Goal: Task Accomplishment & Management: Complete application form

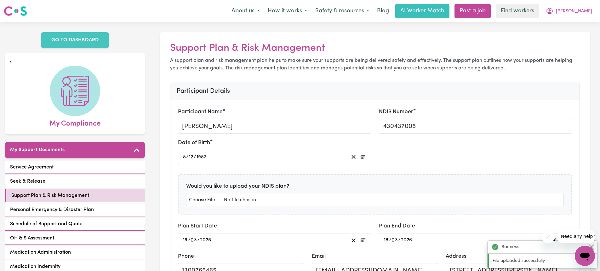
scroll to position [12, 0]
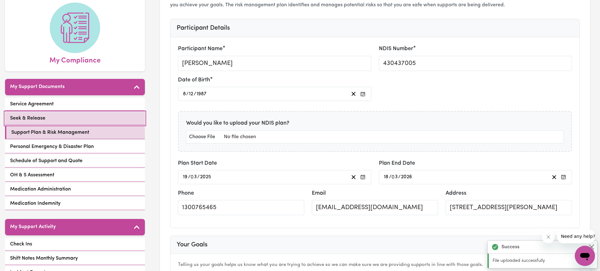
click at [32, 114] on span "Seek & Release" at bounding box center [27, 118] width 35 height 8
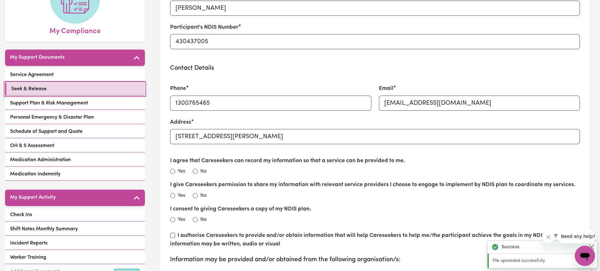
scroll to position [126, 0]
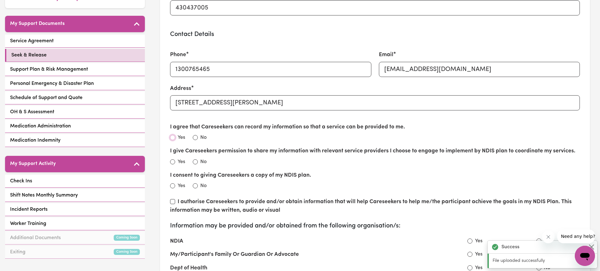
click at [173, 136] on input "Yes" at bounding box center [172, 137] width 5 height 5
radio input "true"
click at [171, 163] on input "Yes" at bounding box center [172, 161] width 5 height 5
radio input "true"
click at [195, 186] on input "No" at bounding box center [195, 185] width 5 height 5
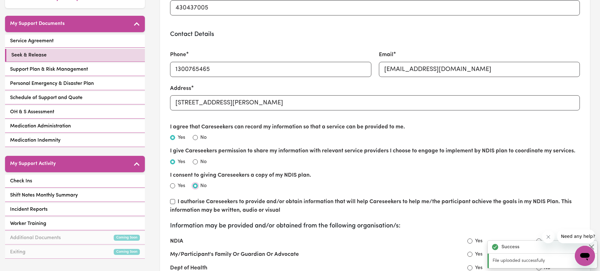
radio input "true"
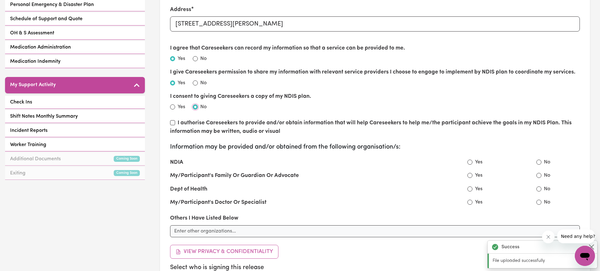
scroll to position [220, 0]
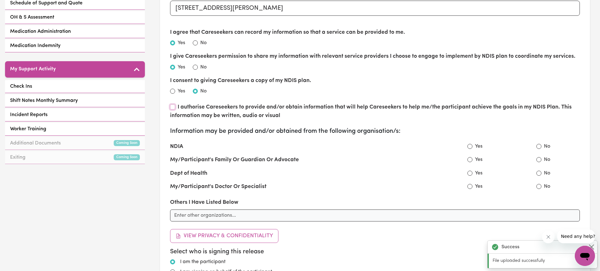
click at [170, 106] on input "I authorise Careseekers to provide and/or obtain information that will help Car…" at bounding box center [172, 106] width 5 height 5
checkbox input "true"
click at [471, 146] on input "Yes" at bounding box center [469, 146] width 5 height 5
radio input "true"
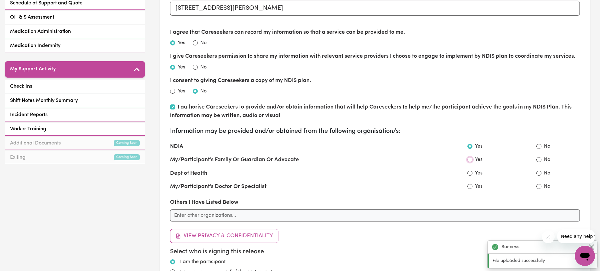
click at [471, 159] on input "Yes" at bounding box center [469, 159] width 5 height 5
radio input "true"
click at [470, 174] on input "Yes" at bounding box center [469, 172] width 5 height 5
radio input "true"
click at [468, 186] on input "Yes" at bounding box center [469, 186] width 5 height 5
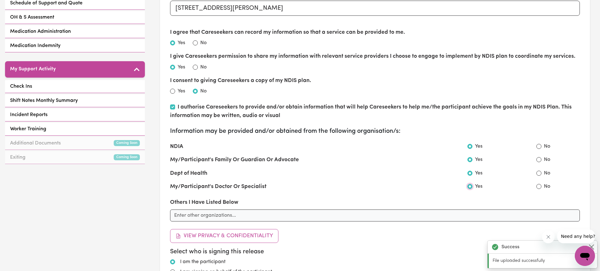
radio input "true"
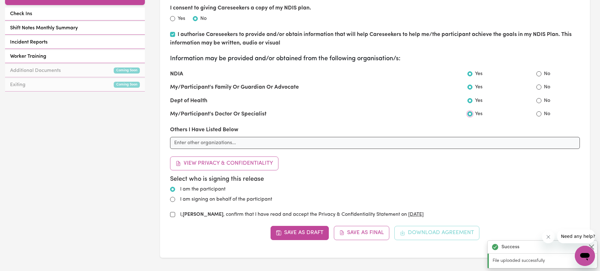
scroll to position [315, 0]
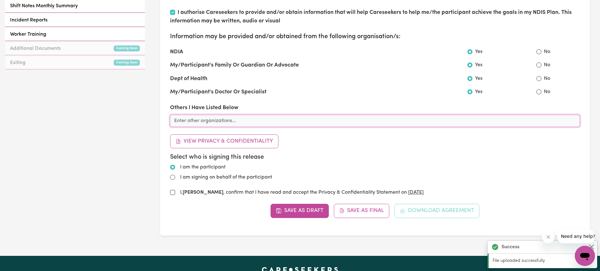
click at [191, 125] on input "text" at bounding box center [375, 121] width 410 height 12
type input "Windgap Foundation- Support Coordinator"
click at [172, 179] on input "I am signing on behalf of the participant" at bounding box center [172, 176] width 5 height 5
radio input "true"
radio input "false"
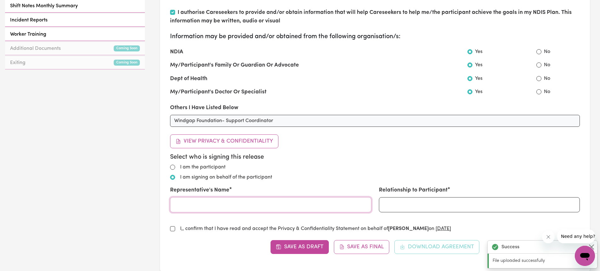
click at [200, 211] on input "Representative's Name" at bounding box center [270, 204] width 201 height 15
type input "[PERSON_NAME]"
click at [431, 210] on input "Relationship to Participant" at bounding box center [479, 204] width 201 height 15
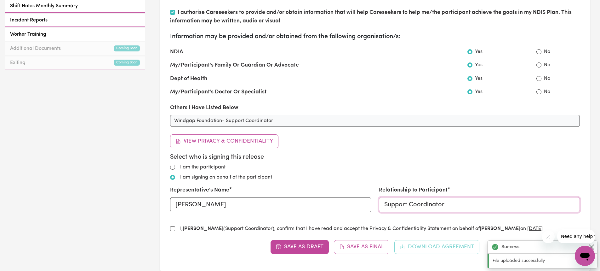
type input "Support Coordinator"
click at [461, 157] on h5 "Select who is signing this release" at bounding box center [375, 157] width 410 height 8
click at [171, 229] on input "I, [PERSON_NAME] (Support Coordinator) , confirm that I have read and accept th…" at bounding box center [172, 228] width 5 height 5
checkbox input "true"
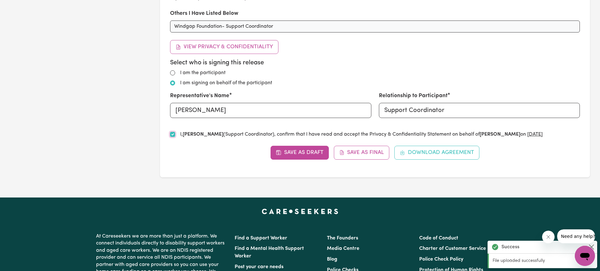
scroll to position [409, 0]
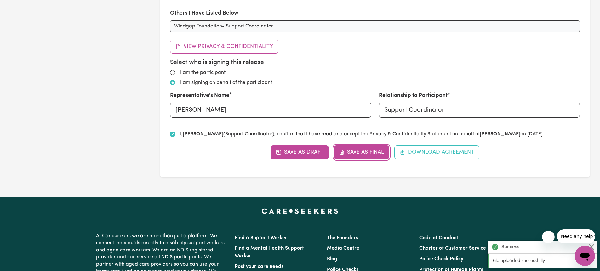
click at [372, 150] on button "Save as Final" at bounding box center [362, 152] width 56 height 14
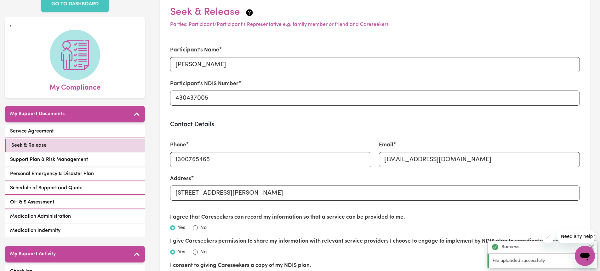
scroll to position [0, 0]
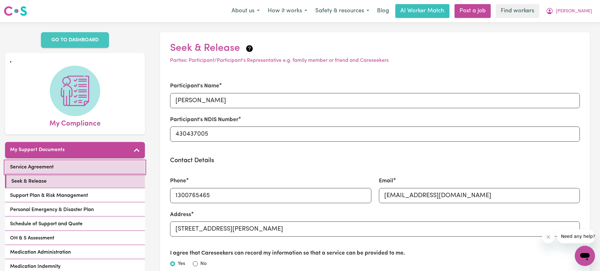
click at [37, 165] on link "Service Agreement" at bounding box center [75, 167] width 140 height 13
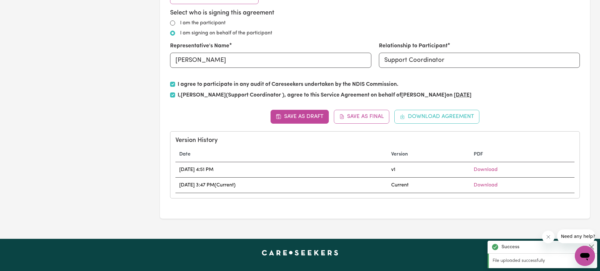
scroll to position [409, 0]
click at [372, 120] on button "Save as Final" at bounding box center [362, 117] width 56 height 14
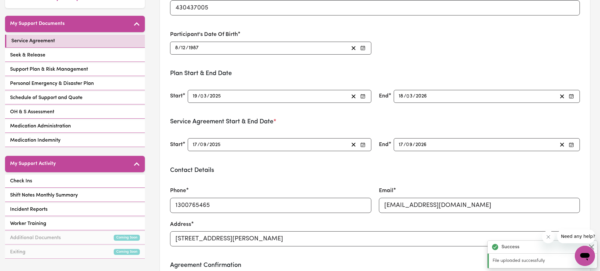
scroll to position [0, 0]
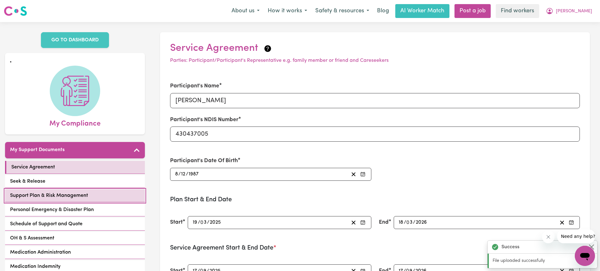
click at [39, 191] on span "Support Plan & Risk Management" at bounding box center [49, 195] width 78 height 8
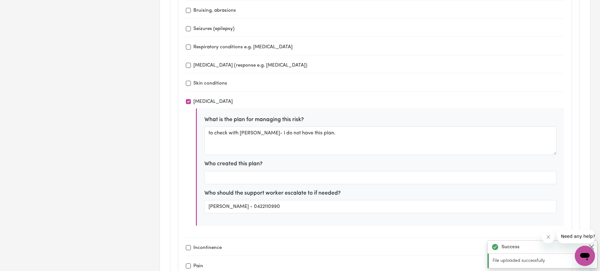
scroll to position [1039, 0]
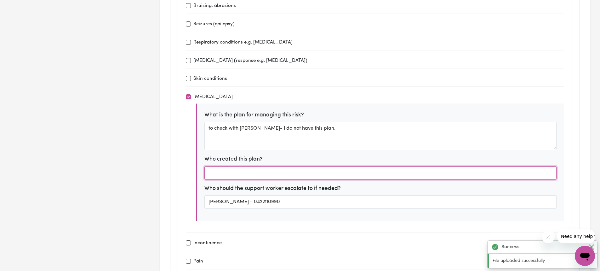
click at [243, 176] on input "text" at bounding box center [380, 172] width 352 height 13
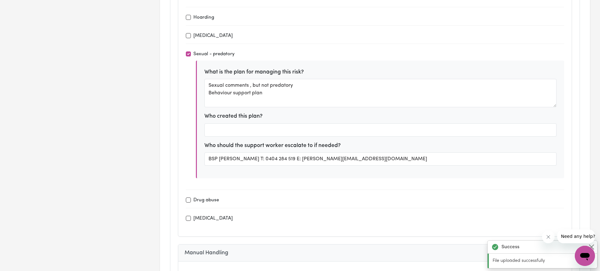
scroll to position [1764, 0]
type input "GP"
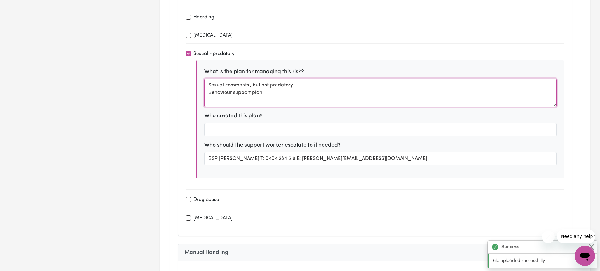
click at [270, 93] on textarea "Sexual comments , but not predatory Behaviour support plan" at bounding box center [380, 92] width 352 height 28
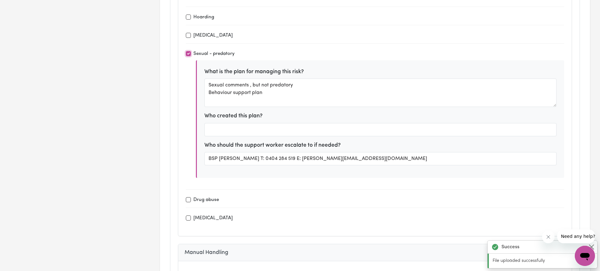
click at [189, 54] on input "Sexual - predatory" at bounding box center [188, 53] width 5 height 5
checkbox input "true"
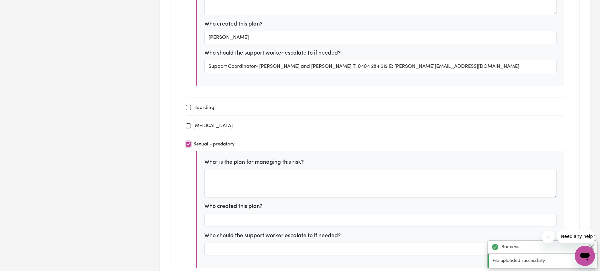
scroll to position [1638, 0]
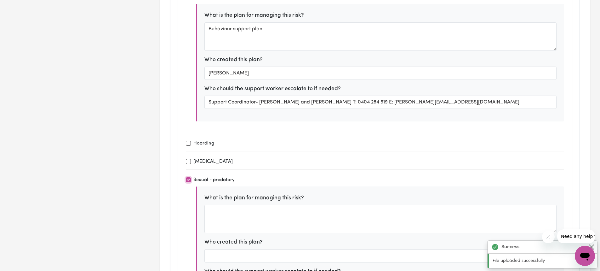
click at [190, 178] on input "Sexual - predatory" at bounding box center [188, 179] width 5 height 5
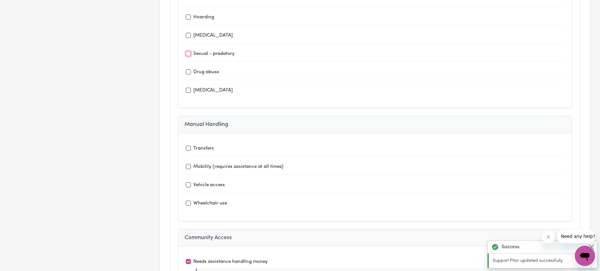
scroll to position [1732, 0]
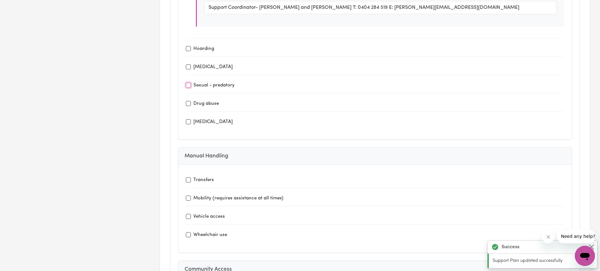
click at [190, 86] on input "Sexual - predatory" at bounding box center [188, 85] width 5 height 5
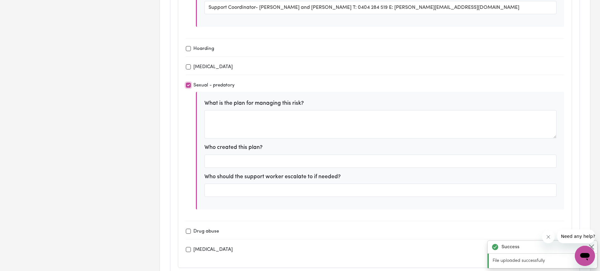
click at [189, 86] on input "Sexual - predatory" at bounding box center [188, 85] width 5 height 5
checkbox input "false"
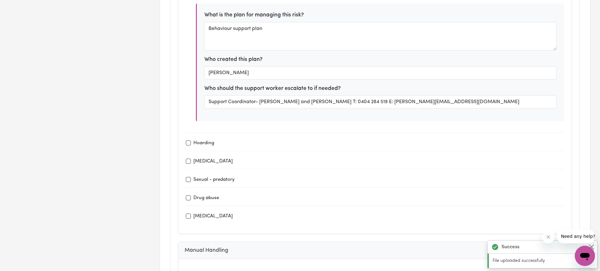
scroll to position [1638, 0]
drag, startPoint x: 259, startPoint y: 178, endPoint x: 183, endPoint y: 177, distance: 76.2
click at [183, 177] on div "Resistance to supports [MEDICAL_DATA] Suicide risk Physically aggressive to oth…" at bounding box center [374, 71] width 393 height 324
copy label "Sexual - predatory"
click at [334, 188] on div "Resistance to supports [MEDICAL_DATA] Suicide risk Physically aggressive to oth…" at bounding box center [375, 70] width 378 height 307
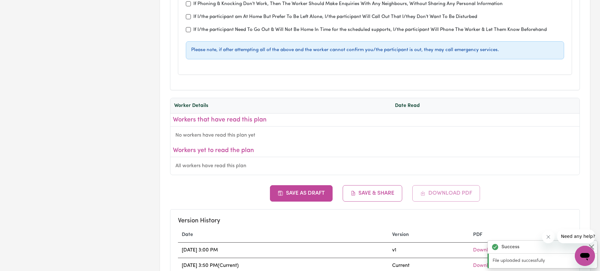
scroll to position [2929, 0]
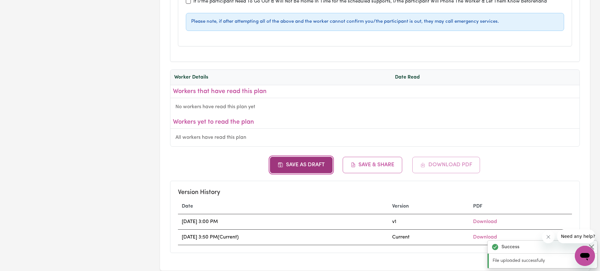
click at [316, 167] on button "Save as Draft" at bounding box center [301, 165] width 63 height 16
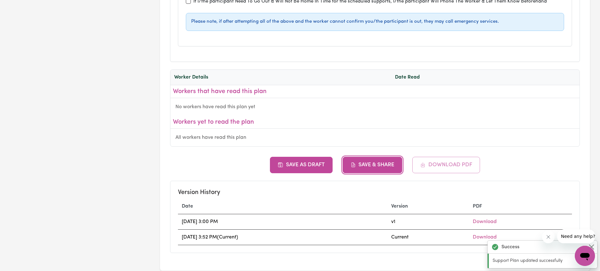
click at [386, 160] on button "Save & Share" at bounding box center [373, 165] width 60 height 16
click at [378, 169] on button "Save & Share" at bounding box center [373, 165] width 60 height 16
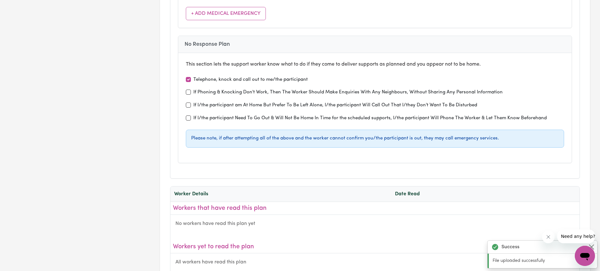
scroll to position [0, 0]
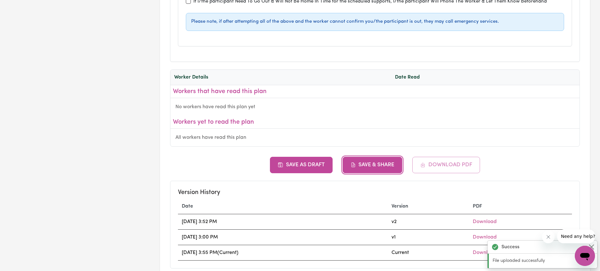
drag, startPoint x: 378, startPoint y: 169, endPoint x: 354, endPoint y: 168, distance: 23.9
click at [354, 168] on button "Save & Share" at bounding box center [373, 165] width 60 height 16
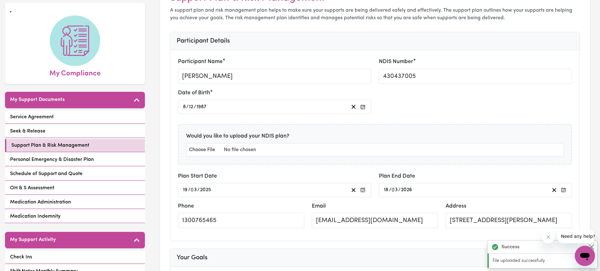
scroll to position [189, 0]
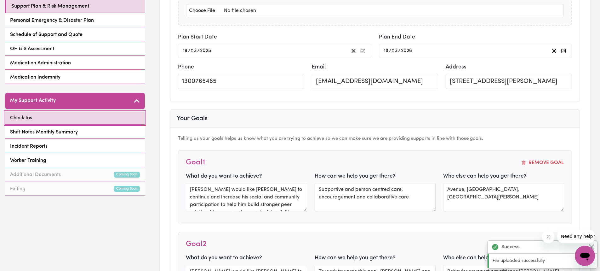
click at [23, 114] on span "Check Ins" at bounding box center [21, 118] width 22 height 8
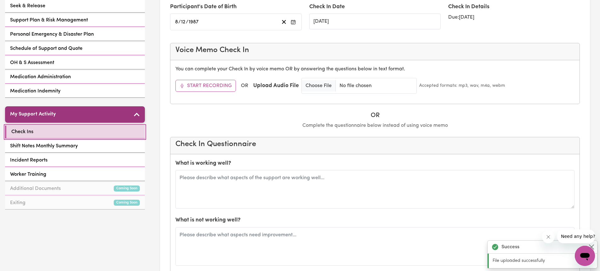
scroll to position [157, 0]
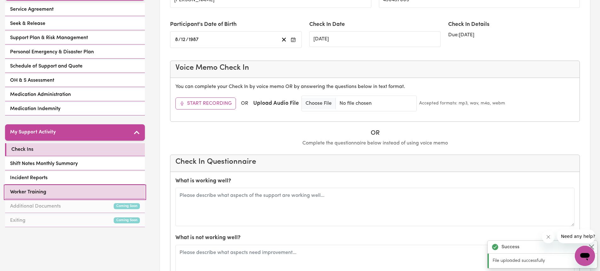
click at [39, 188] on span "Worker Training" at bounding box center [28, 192] width 36 height 8
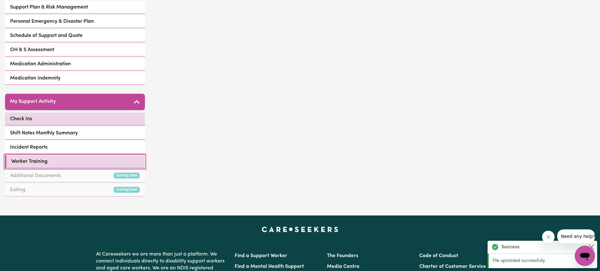
scroll to position [189, 0]
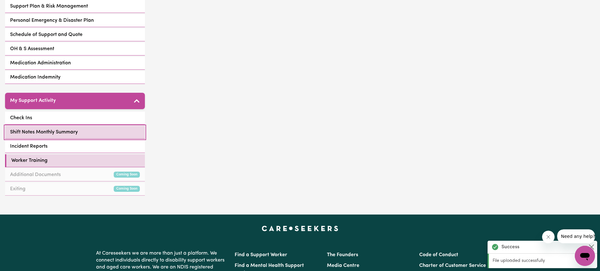
click at [37, 128] on span "Shift Notes Monthly Summary" at bounding box center [44, 132] width 68 height 8
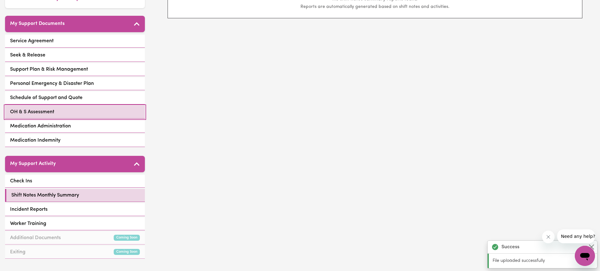
click at [33, 106] on link "OH & S Assessment" at bounding box center [75, 112] width 140 height 13
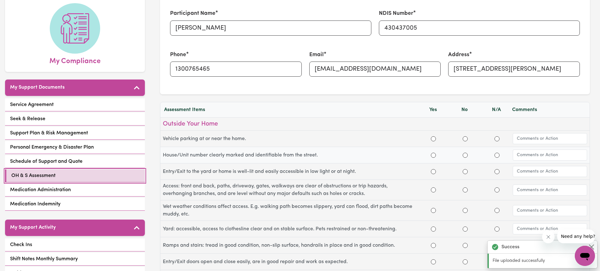
scroll to position [63, 0]
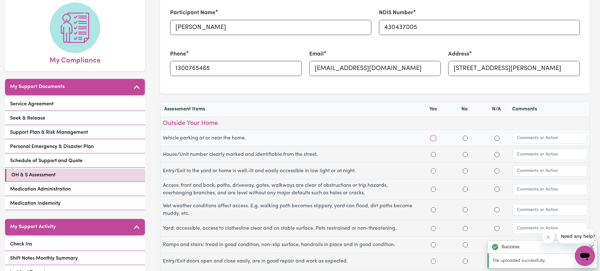
click at [435, 138] on input "Yes" at bounding box center [433, 137] width 5 height 5
radio input "true"
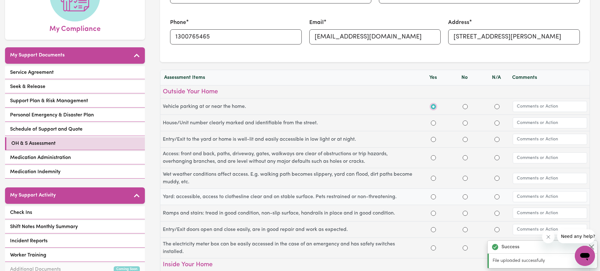
scroll to position [0, 0]
click at [433, 124] on input "Yes" at bounding box center [433, 122] width 5 height 5
radio input "true"
click at [434, 140] on input "Yes" at bounding box center [433, 139] width 5 height 5
radio input "true"
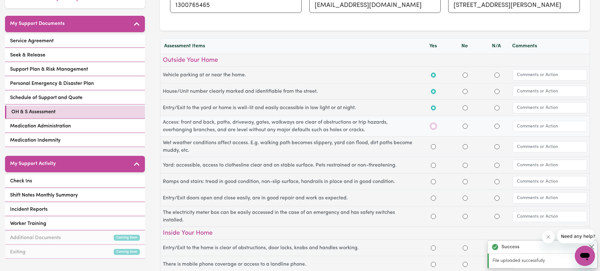
click at [434, 127] on input "Yes" at bounding box center [433, 125] width 5 height 5
radio input "true"
click at [464, 147] on input "No" at bounding box center [465, 146] width 5 height 5
radio input "true"
click at [437, 164] on div at bounding box center [433, 165] width 32 height 8
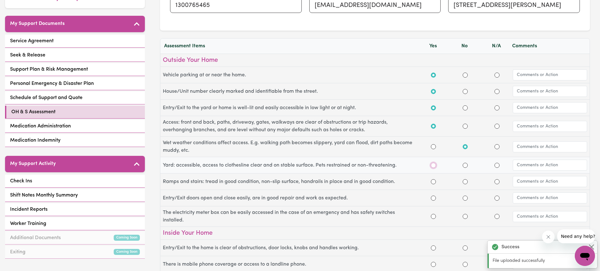
click at [435, 165] on input "Yes" at bounding box center [433, 165] width 5 height 5
radio input "true"
click at [431, 182] on input "Yes" at bounding box center [433, 181] width 5 height 5
radio input "true"
click at [434, 200] on div at bounding box center [433, 198] width 5 height 8
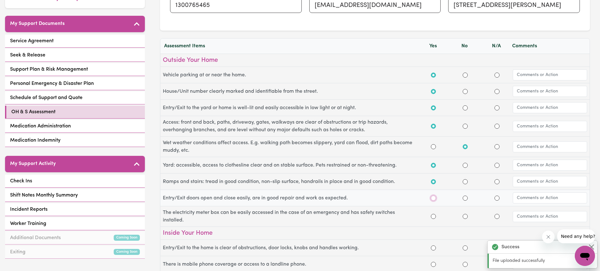
click at [433, 198] on input "Yes" at bounding box center [433, 197] width 5 height 5
radio input "true"
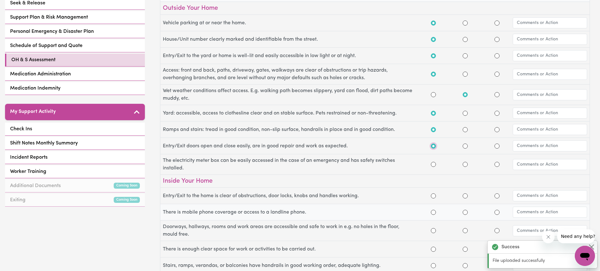
scroll to position [189, 0]
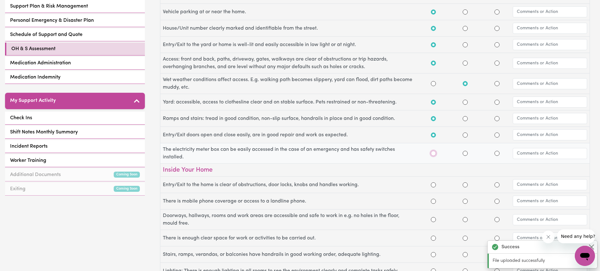
click at [433, 153] on input "Yes" at bounding box center [433, 153] width 5 height 5
radio input "true"
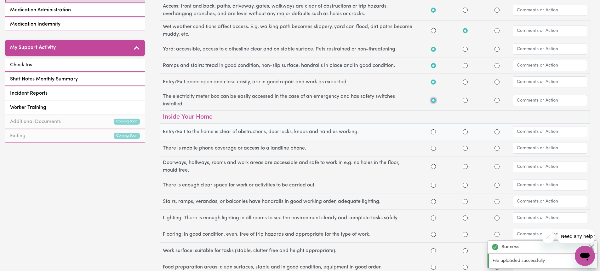
scroll to position [252, 0]
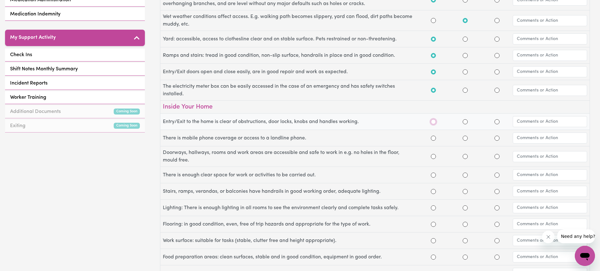
click at [435, 121] on input "Yes" at bounding box center [433, 121] width 5 height 5
radio input "true"
click at [432, 139] on input "Yes" at bounding box center [433, 137] width 5 height 5
radio input "true"
click at [433, 157] on input "Yes" at bounding box center [433, 156] width 5 height 5
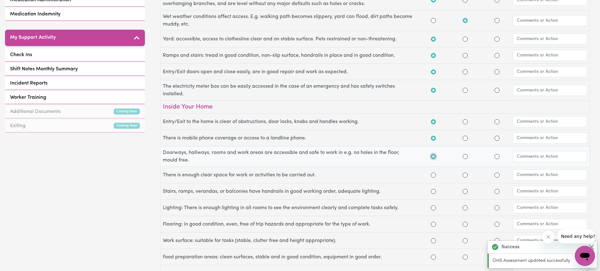
radio input "true"
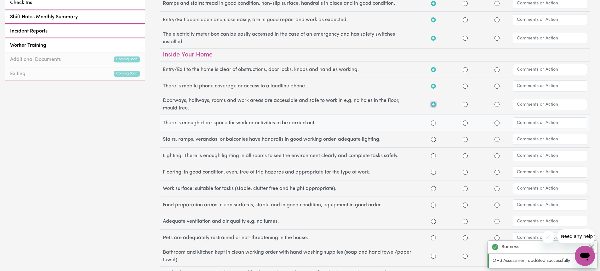
scroll to position [315, 0]
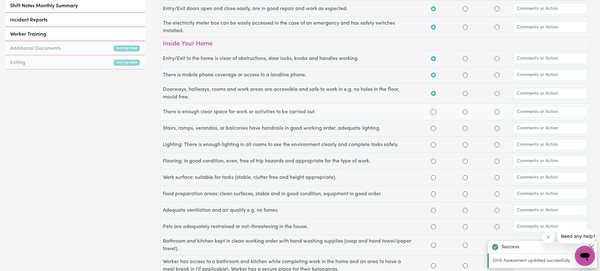
click at [433, 113] on input "Yes" at bounding box center [433, 111] width 5 height 5
radio input "true"
click at [433, 128] on input "Yes" at bounding box center [433, 128] width 5 height 5
radio input "true"
click at [433, 145] on input "Yes" at bounding box center [433, 144] width 5 height 5
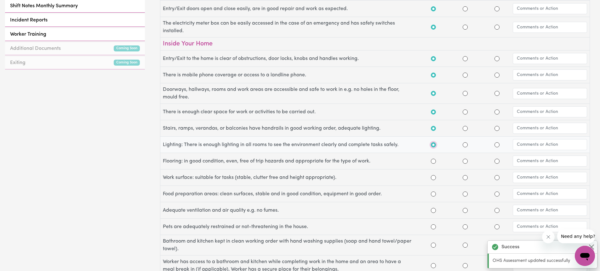
radio input "true"
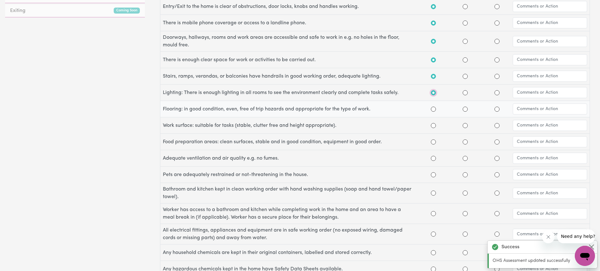
scroll to position [378, 0]
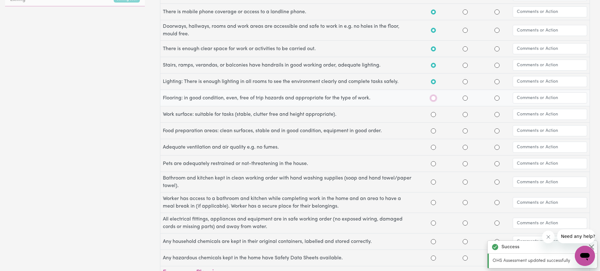
click at [433, 98] on input "Yes" at bounding box center [433, 97] width 5 height 5
radio input "true"
click at [433, 113] on input "Yes" at bounding box center [433, 114] width 5 height 5
radio input "true"
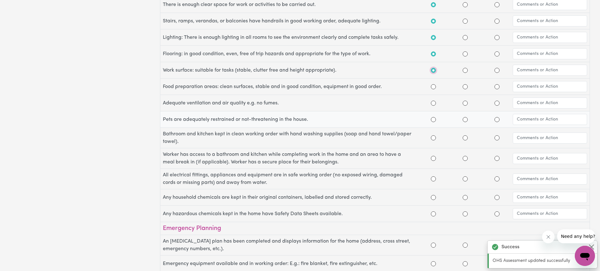
scroll to position [441, 0]
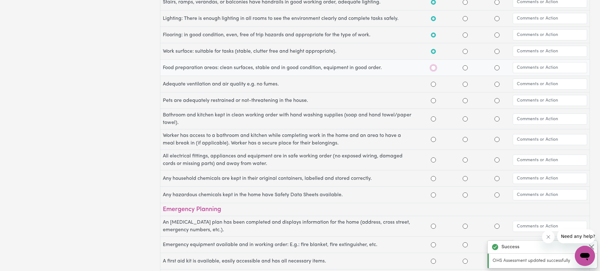
click at [433, 68] on input "Yes" at bounding box center [433, 67] width 5 height 5
radio input "true"
click at [434, 84] on input "Yes" at bounding box center [433, 84] width 5 height 5
radio input "true"
click at [434, 100] on input "Yes" at bounding box center [433, 100] width 5 height 5
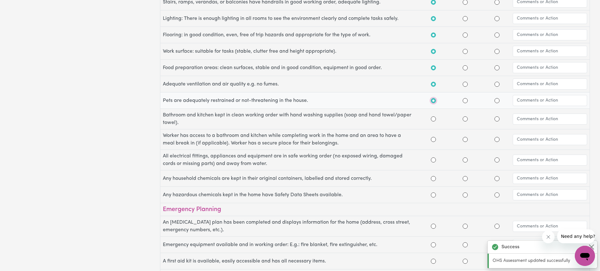
radio input "true"
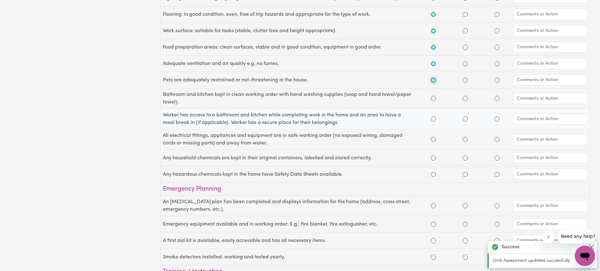
scroll to position [472, 0]
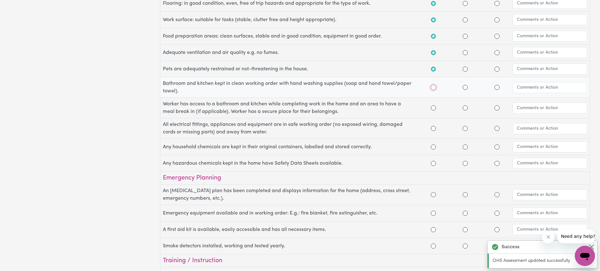
click at [431, 88] on input "Yes" at bounding box center [433, 87] width 5 height 5
radio input "true"
click at [433, 108] on input "Yes" at bounding box center [433, 107] width 5 height 5
radio input "true"
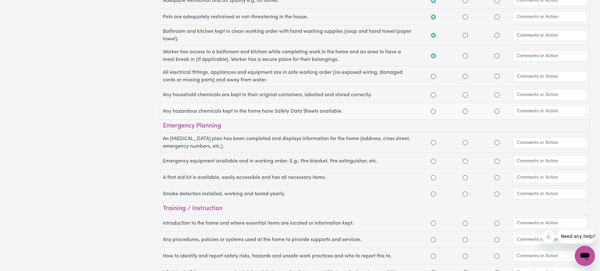
scroll to position [535, 0]
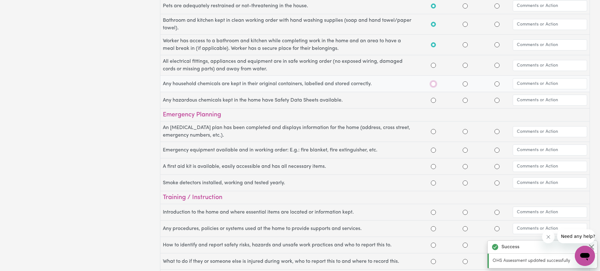
click at [433, 84] on input "Yes" at bounding box center [433, 83] width 5 height 5
radio input "true"
click at [432, 101] on input "Yes" at bounding box center [433, 100] width 5 height 5
radio input "true"
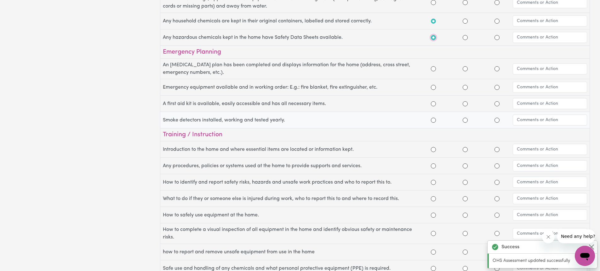
scroll to position [598, 0]
click at [434, 68] on input "Yes" at bounding box center [433, 68] width 5 height 5
radio input "true"
click at [434, 89] on input "Yes" at bounding box center [433, 86] width 5 height 5
radio input "true"
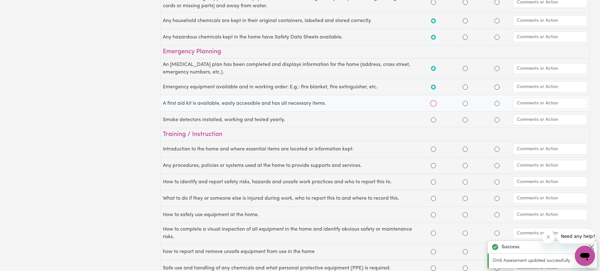
click at [431, 103] on input "Yes" at bounding box center [433, 103] width 5 height 5
radio input "true"
click at [434, 120] on input "Yes" at bounding box center [433, 119] width 5 height 5
radio input "true"
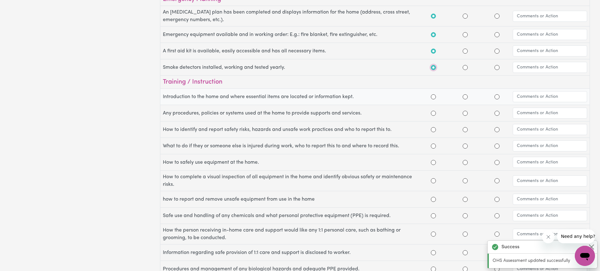
scroll to position [661, 0]
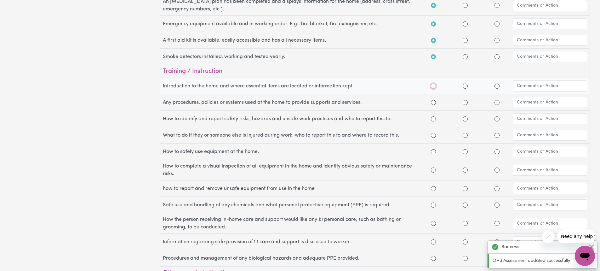
click at [434, 85] on input "Yes" at bounding box center [433, 85] width 5 height 5
radio input "true"
click at [434, 102] on input "Yes" at bounding box center [433, 102] width 5 height 5
radio input "true"
click at [432, 118] on input "Yes" at bounding box center [433, 118] width 5 height 5
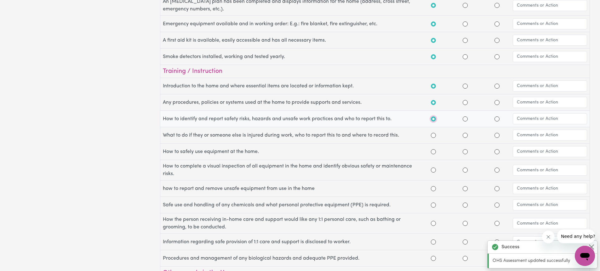
radio input "true"
click at [434, 136] on body "Menu About us How it works Safety & resources Blog AI Worker Match Post a job F…" at bounding box center [300, 38] width 600 height 1398
radio input "false"
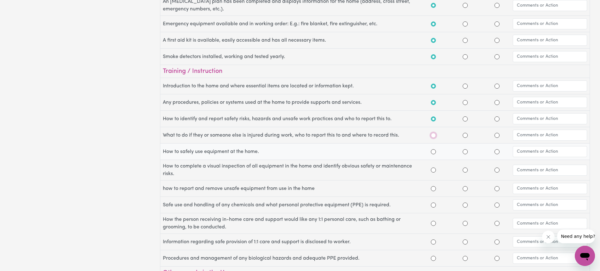
radio input "false"
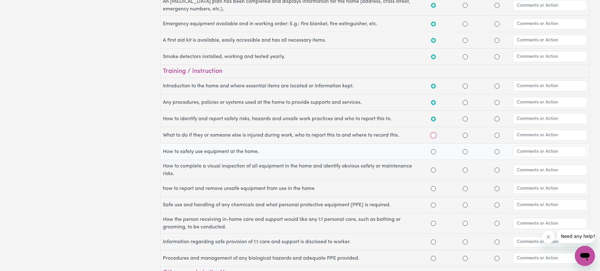
radio input "false"
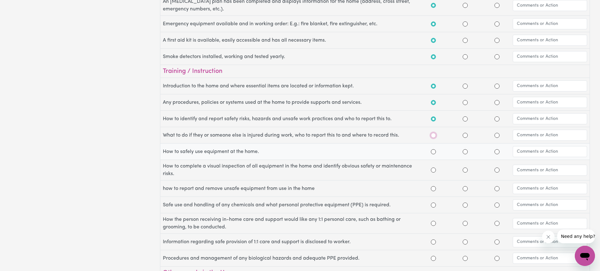
radio input "false"
radio input "true"
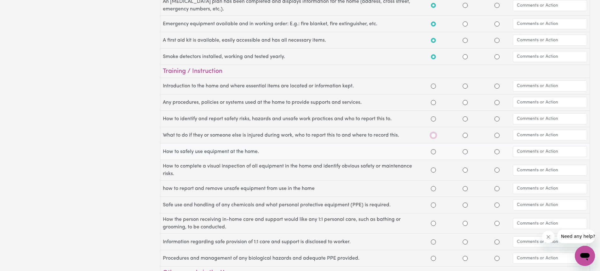
radio input "true"
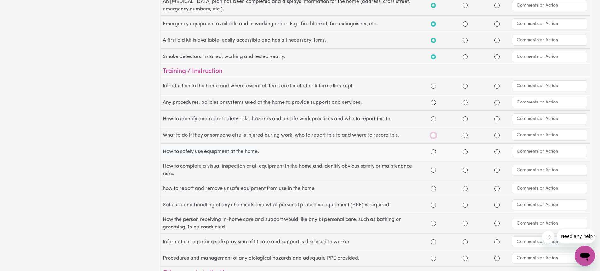
radio input "true"
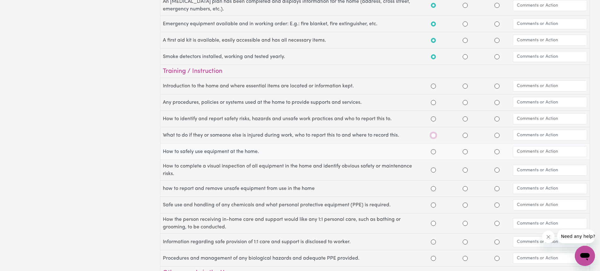
radio input "true"
click at [435, 135] on input "Yes" at bounding box center [433, 135] width 5 height 5
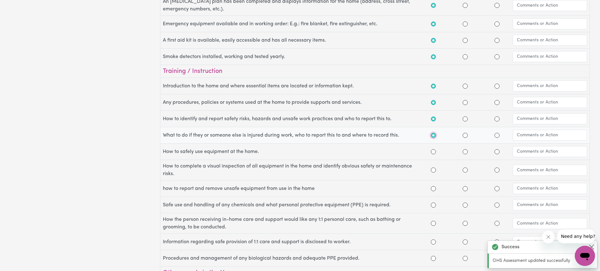
radio input "true"
click at [498, 134] on input "N/A" at bounding box center [496, 135] width 5 height 5
radio input "true"
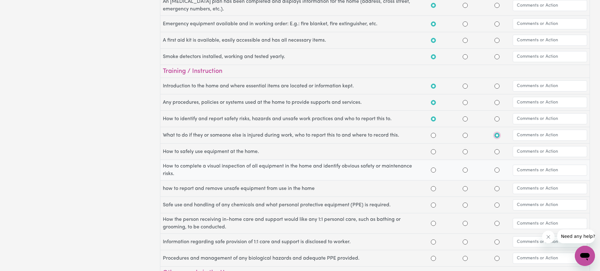
radio input "true"
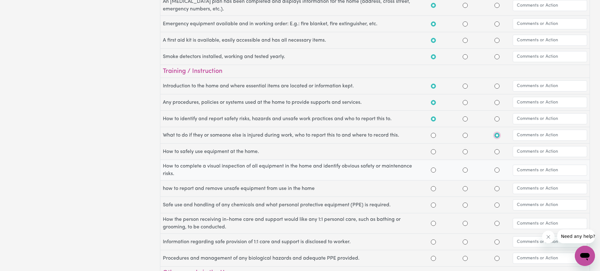
radio input "true"
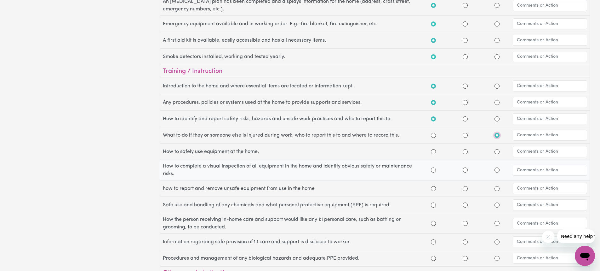
radio input "true"
click at [432, 135] on input "Yes" at bounding box center [433, 135] width 5 height 5
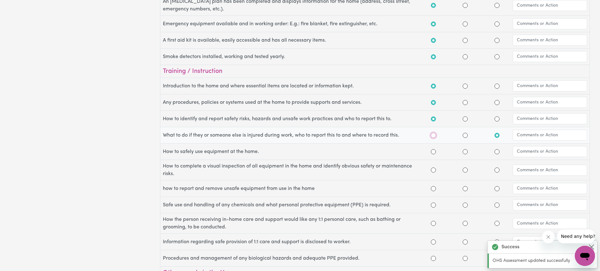
radio input "true"
click at [433, 151] on input "Yes" at bounding box center [433, 151] width 5 height 5
radio input "true"
radio input "false"
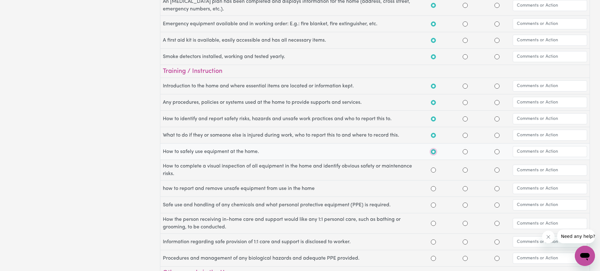
radio input "false"
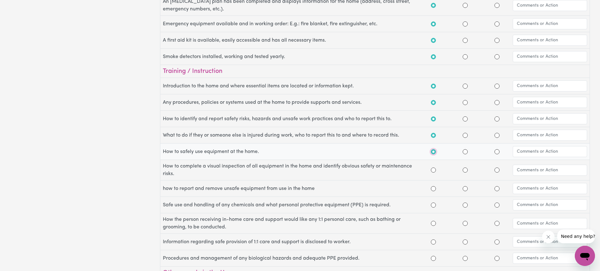
radio input "false"
radio input "true"
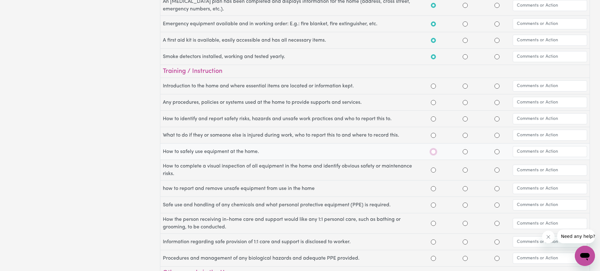
radio input "true"
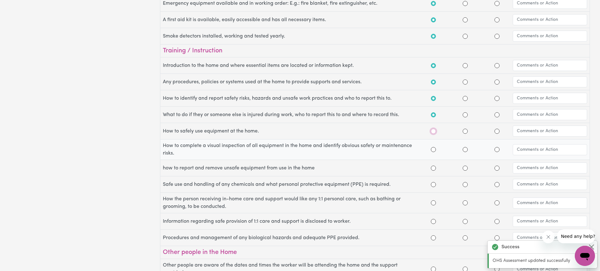
scroll to position [693, 0]
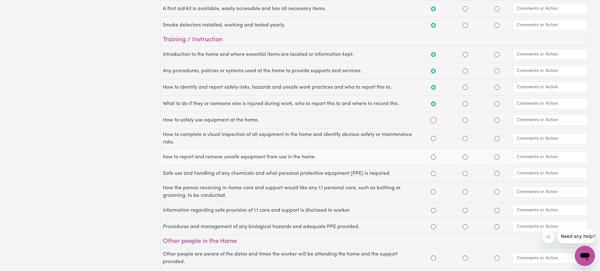
radio input "false"
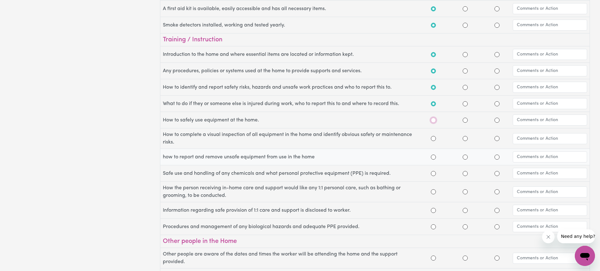
radio input "false"
radio input "true"
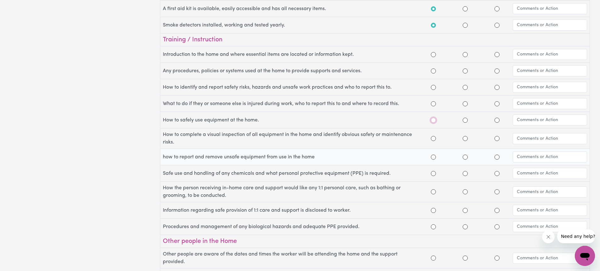
radio input "true"
click at [496, 157] on input "N/A" at bounding box center [496, 156] width 5 height 5
radio input "true"
click at [498, 173] on input "N/A" at bounding box center [496, 173] width 5 height 5
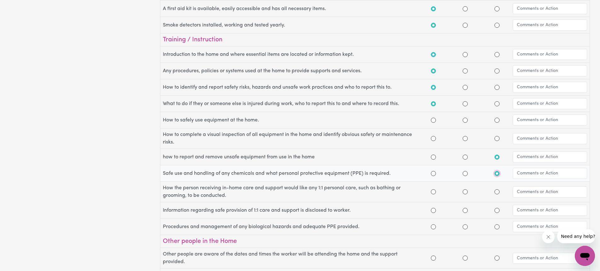
radio input "true"
radio input "false"
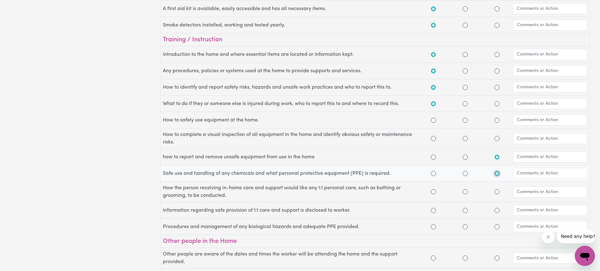
radio input "false"
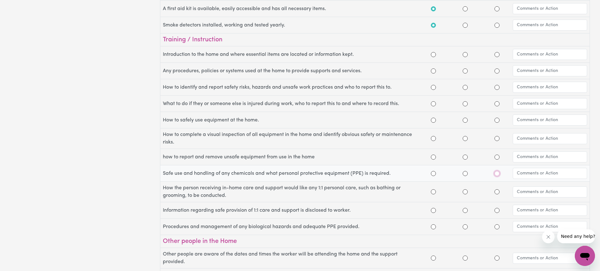
radio input "true"
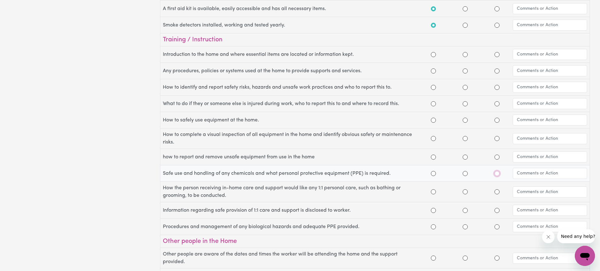
radio input "true"
click at [497, 174] on input "N/A" at bounding box center [496, 173] width 5 height 5
radio input "true"
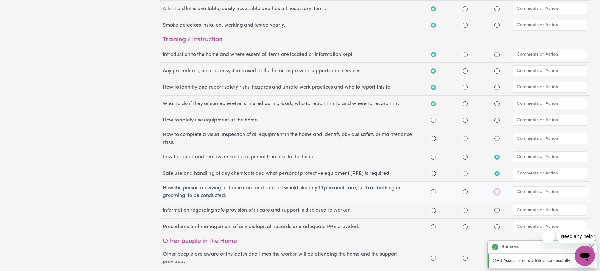
click at [496, 192] on input "N/A" at bounding box center [496, 191] width 5 height 5
radio input "true"
radio input "false"
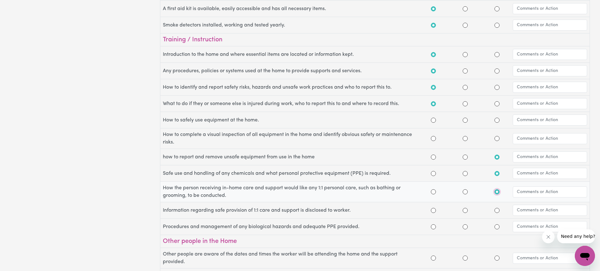
radio input "false"
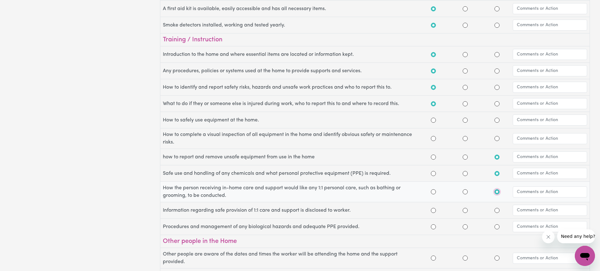
radio input "false"
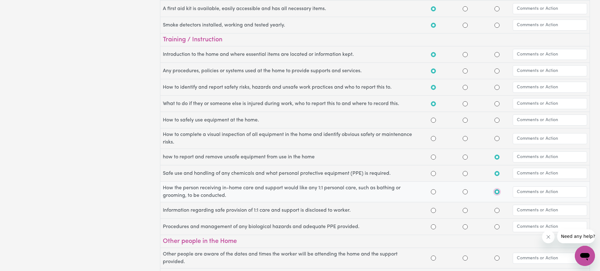
radio input "false"
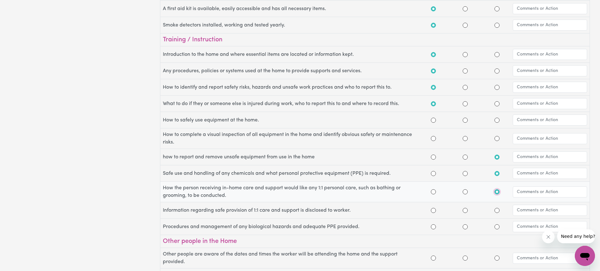
radio input "false"
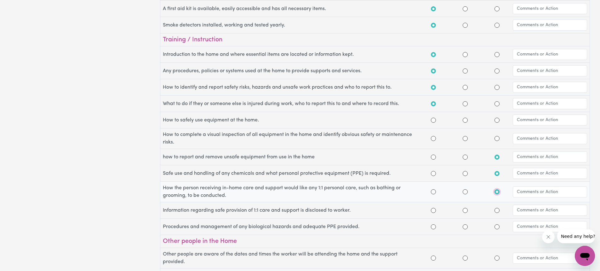
radio input "false"
radio input "true"
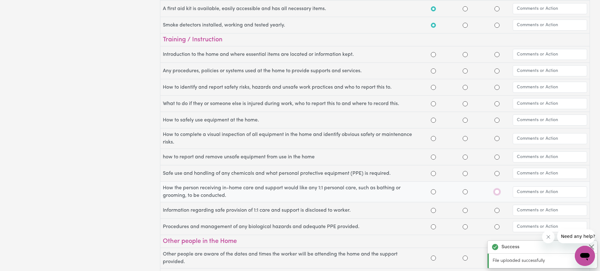
radio input "true"
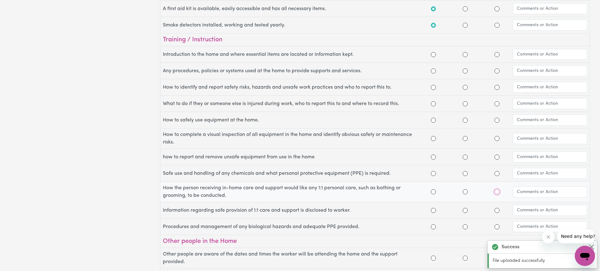
radio input "true"
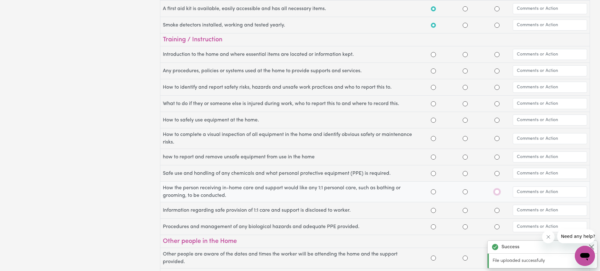
radio input "true"
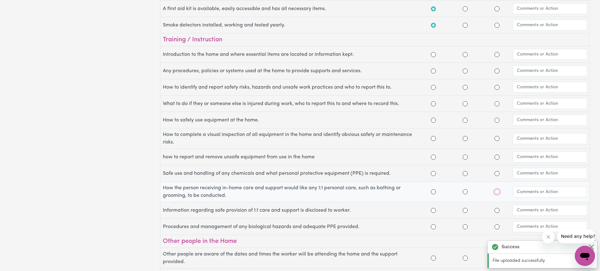
radio input "true"
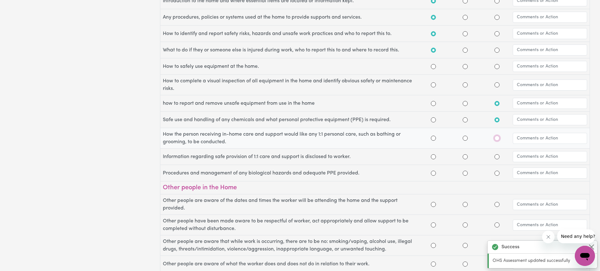
scroll to position [756, 0]
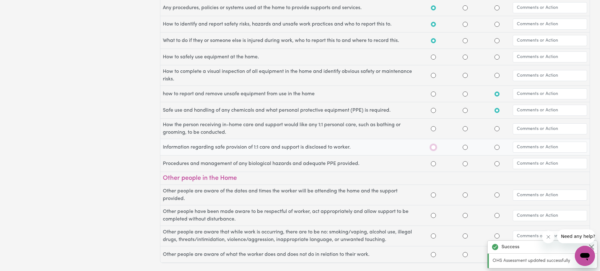
click at [433, 148] on input "Yes" at bounding box center [433, 147] width 5 height 5
click at [499, 75] on input "N/A" at bounding box center [496, 75] width 5 height 5
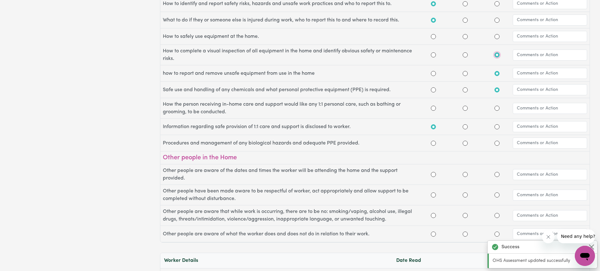
scroll to position [787, 0]
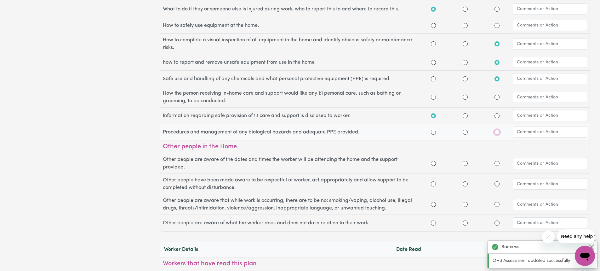
click at [497, 132] on input "N/A" at bounding box center [496, 131] width 5 height 5
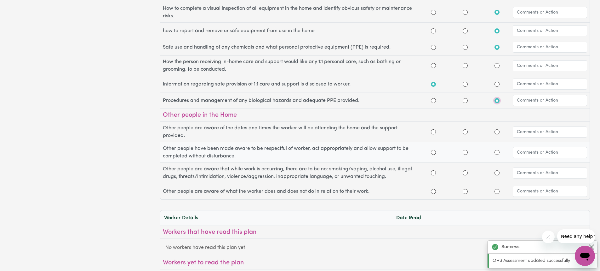
scroll to position [850, 0]
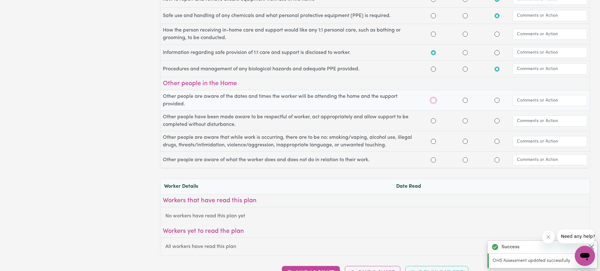
click at [433, 100] on input "Yes" at bounding box center [433, 100] width 5 height 5
click at [433, 120] on input "Yes" at bounding box center [433, 120] width 5 height 5
click at [433, 141] on input "Yes" at bounding box center [433, 141] width 5 height 5
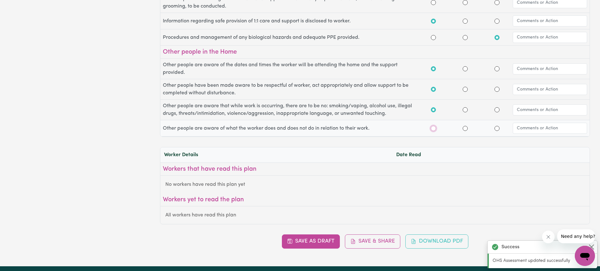
click at [434, 129] on input "Yes" at bounding box center [433, 128] width 5 height 5
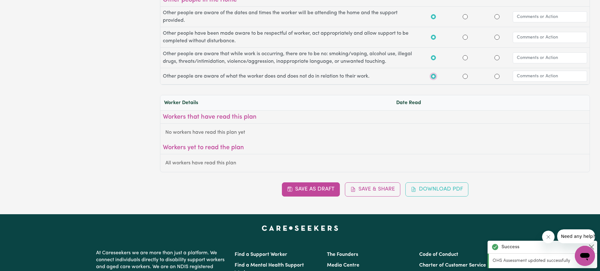
scroll to position [945, 0]
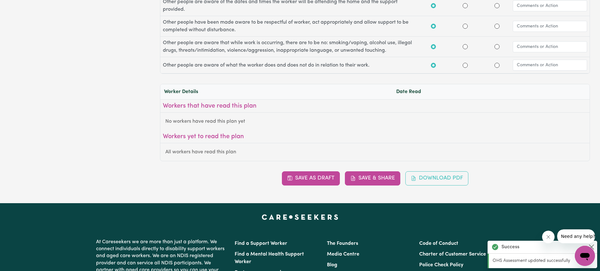
click at [359, 180] on div "Save as Draft Save & Share Download PDF" at bounding box center [375, 178] width 430 height 14
click at [380, 177] on button "Save & Share" at bounding box center [372, 178] width 55 height 14
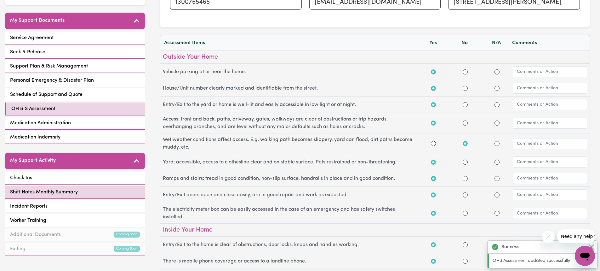
scroll to position [126, 0]
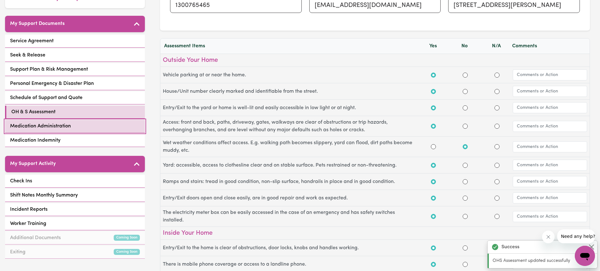
click at [40, 122] on span "Medication Administration" at bounding box center [40, 126] width 61 height 8
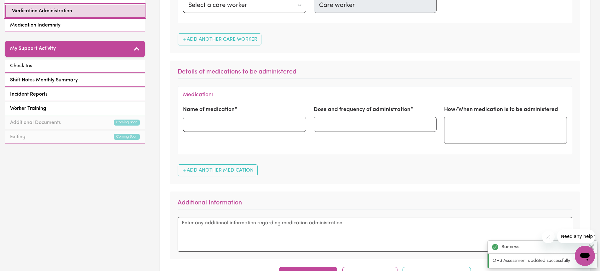
scroll to position [252, 0]
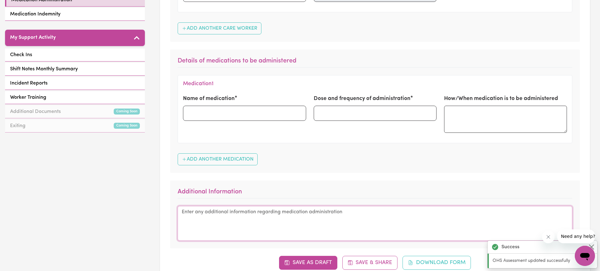
click at [322, 215] on textarea at bounding box center [375, 223] width 395 height 35
click at [322, 218] on textarea at bounding box center [375, 223] width 395 height 35
click at [284, 239] on textarea at bounding box center [375, 223] width 395 height 35
click at [250, 219] on textarea at bounding box center [375, 223] width 395 height 35
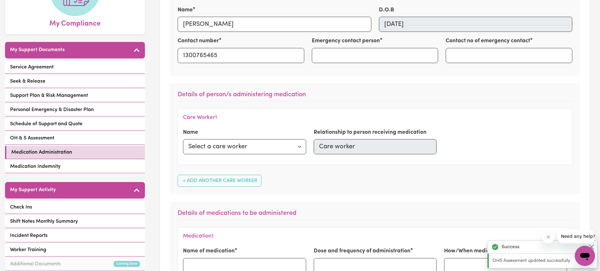
scroll to position [126, 0]
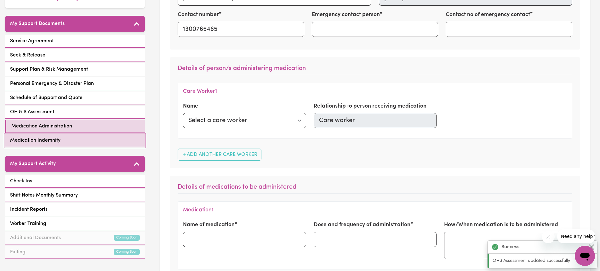
click at [49, 136] on span "Medication Indemnity" at bounding box center [35, 140] width 50 height 8
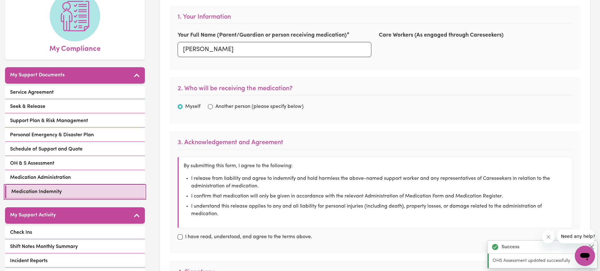
scroll to position [94, 0]
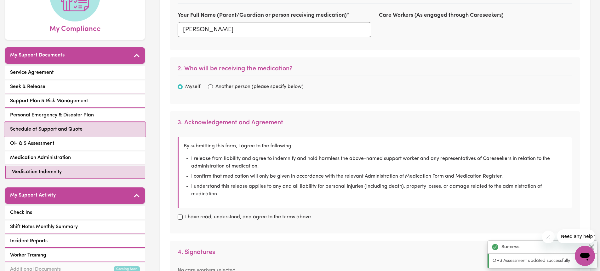
click at [48, 125] on span "Schedule of Support and Quote" at bounding box center [46, 129] width 72 height 8
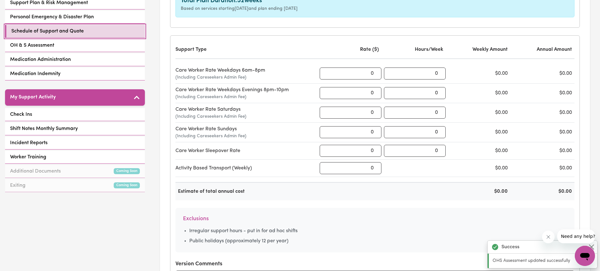
scroll to position [189, 0]
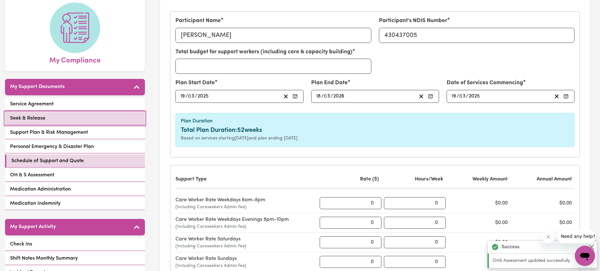
click at [49, 112] on link "Seek & Release" at bounding box center [75, 118] width 140 height 13
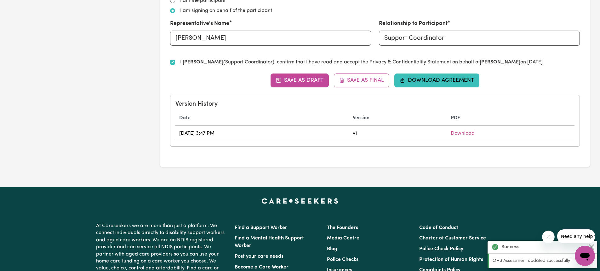
scroll to position [472, 0]
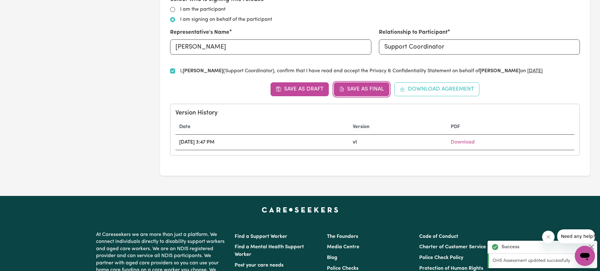
click at [370, 91] on button "Save as Final" at bounding box center [362, 89] width 56 height 14
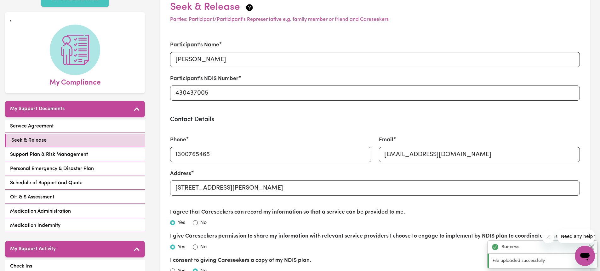
scroll to position [0, 0]
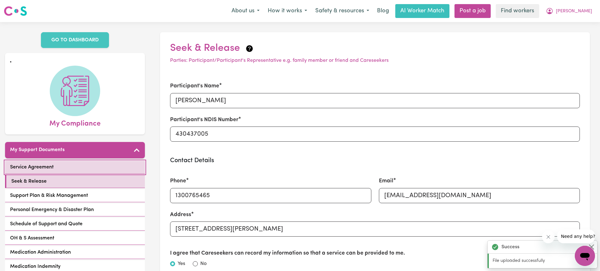
click at [82, 161] on link "Service Agreement" at bounding box center [75, 167] width 140 height 13
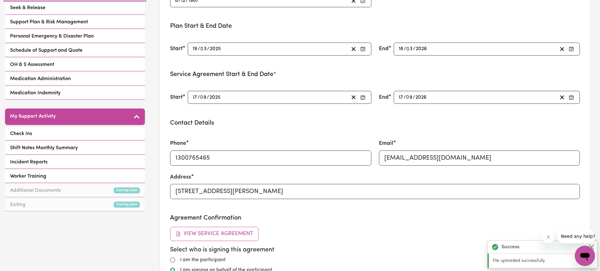
scroll to position [31, 0]
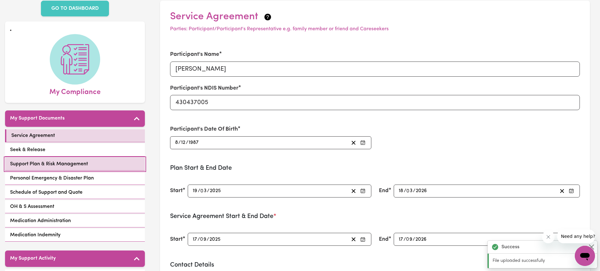
click at [52, 160] on span "Support Plan & Risk Management" at bounding box center [49, 164] width 78 height 8
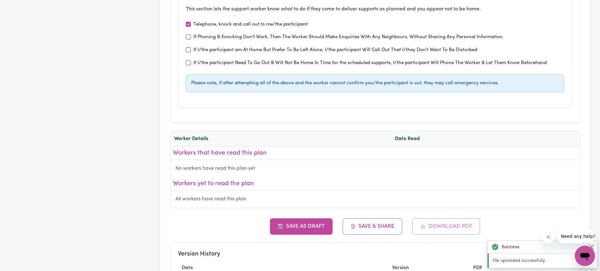
scroll to position [2866, 0]
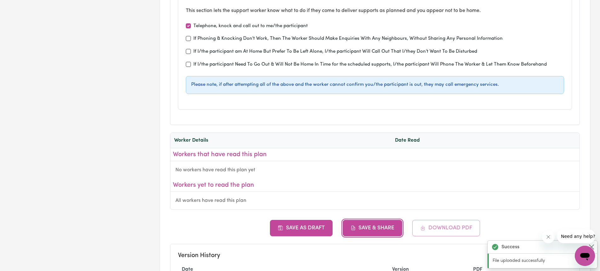
click at [381, 229] on button "Save & Share" at bounding box center [373, 228] width 60 height 16
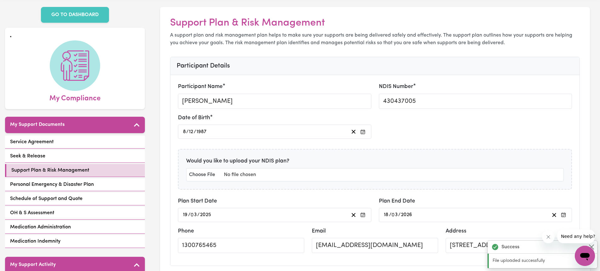
scroll to position [0, 0]
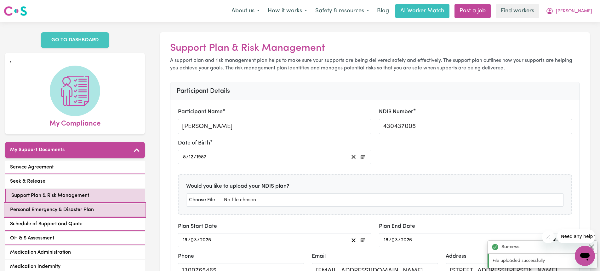
click at [54, 206] on span "Personal Emergency & Disaster Plan" at bounding box center [52, 210] width 84 height 8
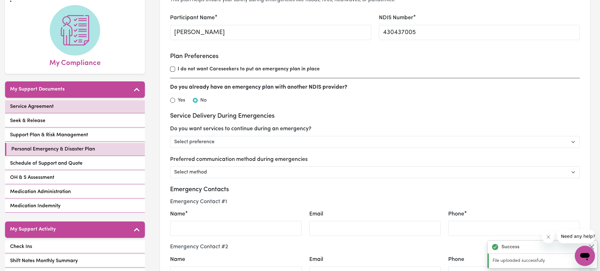
scroll to position [63, 0]
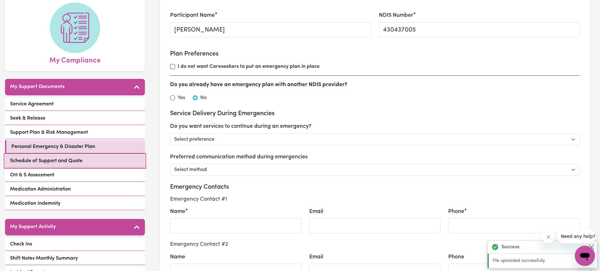
click at [32, 157] on span "Schedule of Support and Quote" at bounding box center [46, 161] width 72 height 8
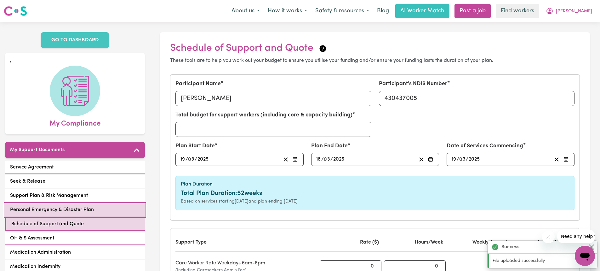
click at [57, 206] on span "Personal Emergency & Disaster Plan" at bounding box center [52, 210] width 84 height 8
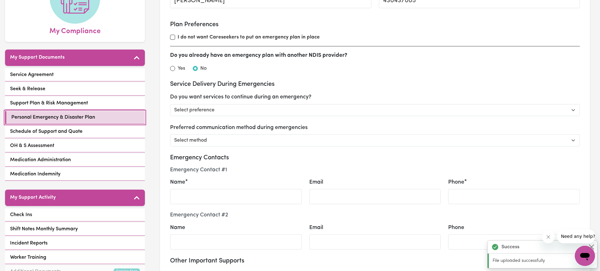
scroll to position [94, 0]
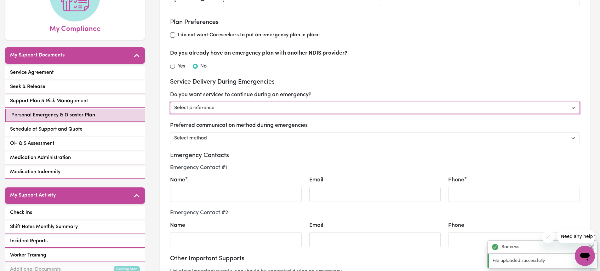
click at [231, 103] on select "Select preference Yes - continue as critical to daily living No - postpone/canc…" at bounding box center [375, 108] width 410 height 12
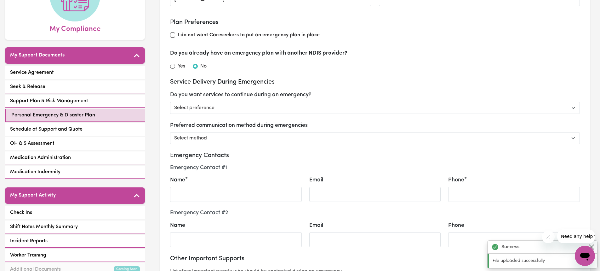
click at [385, 87] on div "Service Delivery During Emergencies Do you want services to continue during an …" at bounding box center [375, 111] width 410 height 66
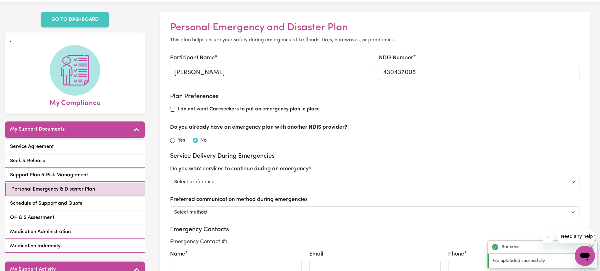
scroll to position [31, 0]
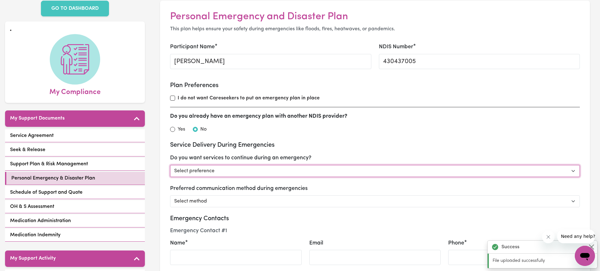
click at [230, 172] on select "Select preference Yes - continue as critical to daily living No - postpone/canc…" at bounding box center [375, 171] width 410 height 12
click at [170, 165] on select "Select preference Yes - continue as critical to daily living No - postpone/canc…" at bounding box center [375, 171] width 410 height 12
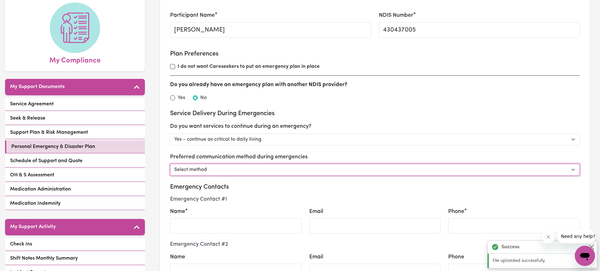
click at [231, 169] on select "Select method Phone Email Other" at bounding box center [375, 169] width 410 height 12
click at [170, 163] on select "Select method Phone Email Other" at bounding box center [375, 169] width 410 height 12
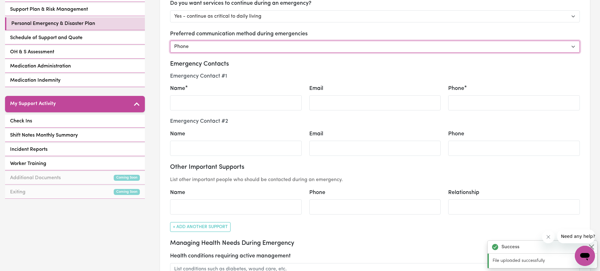
scroll to position [189, 0]
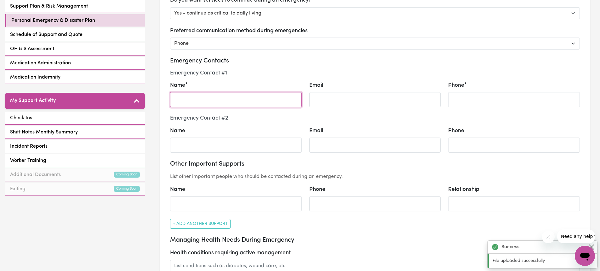
click at [212, 97] on input "Name" at bounding box center [236, 99] width 132 height 15
click at [318, 73] on h4 "Emergency Contact # 1" at bounding box center [375, 73] width 410 height 7
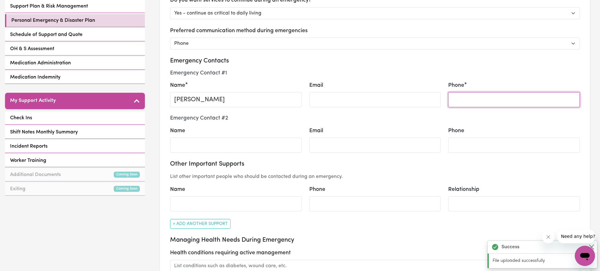
click at [500, 100] on input "Phone" at bounding box center [514, 99] width 132 height 15
click at [370, 64] on h3 "Emergency Contacts" at bounding box center [375, 61] width 410 height 8
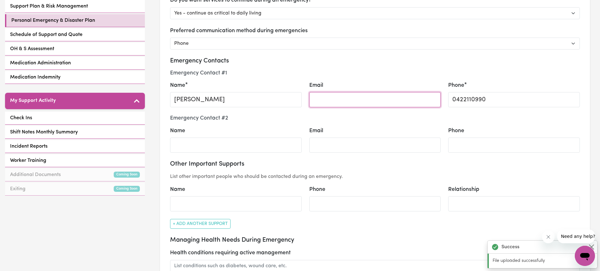
click at [374, 99] on input "Email" at bounding box center [375, 99] width 132 height 15
paste input "[EMAIL_ADDRESS][DOMAIN_NAME]"
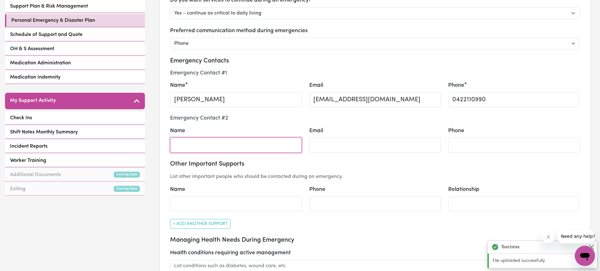
click at [237, 148] on input "Name" at bounding box center [236, 144] width 132 height 15
click at [370, 135] on div "Email" at bounding box center [375, 140] width 132 height 26
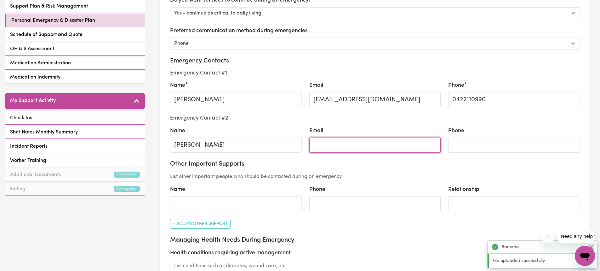
click at [367, 142] on input "Email" at bounding box center [375, 144] width 132 height 15
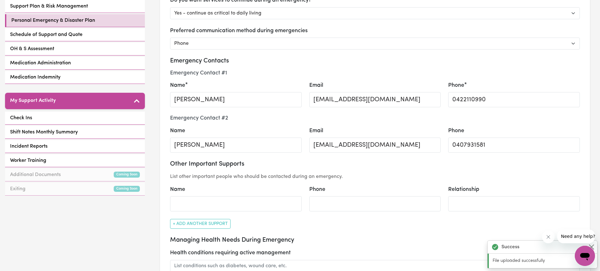
click at [348, 116] on h4 "Emergency Contact # 2" at bounding box center [375, 118] width 410 height 7
click at [212, 206] on input "Name" at bounding box center [236, 203] width 132 height 15
click at [268, 128] on div "Name [PERSON_NAME]" at bounding box center [236, 140] width 132 height 26
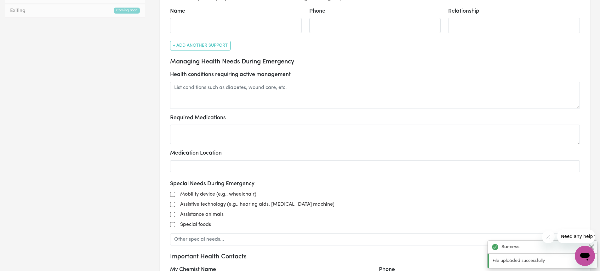
scroll to position [378, 0]
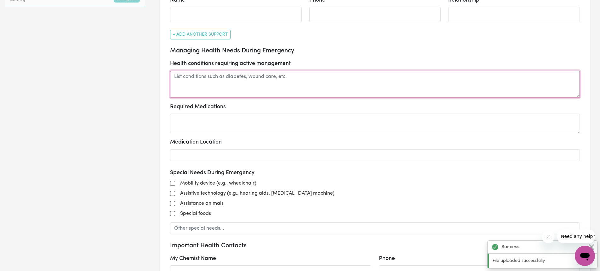
click at [238, 82] on textarea at bounding box center [375, 84] width 410 height 27
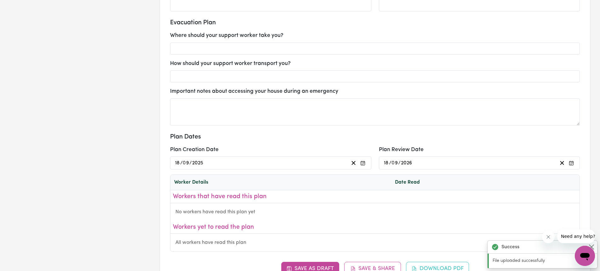
scroll to position [724, 0]
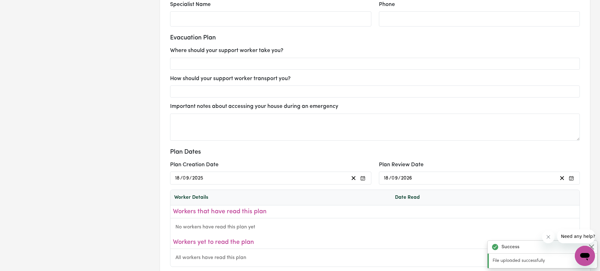
drag, startPoint x: 234, startPoint y: 163, endPoint x: 188, endPoint y: 42, distance: 130.1
click at [188, 42] on h3 "Evacuation Plan" at bounding box center [375, 38] width 410 height 8
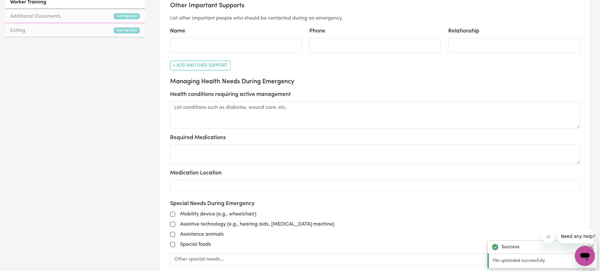
scroll to position [346, 0]
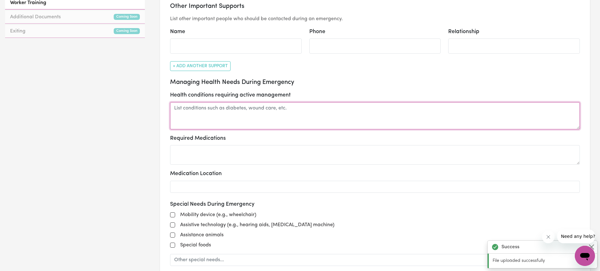
click at [234, 116] on textarea at bounding box center [375, 115] width 410 height 27
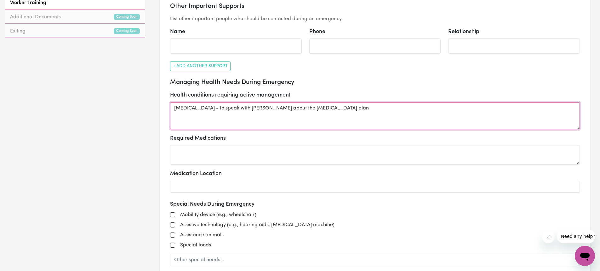
click at [233, 109] on textarea "[MEDICAL_DATA] - to speak with [PERSON_NAME] about the [MEDICAL_DATA] plan" at bounding box center [375, 115] width 410 height 27
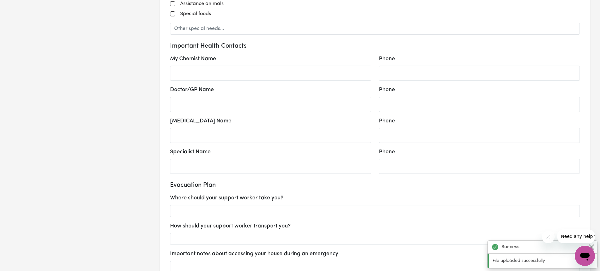
scroll to position [567, 0]
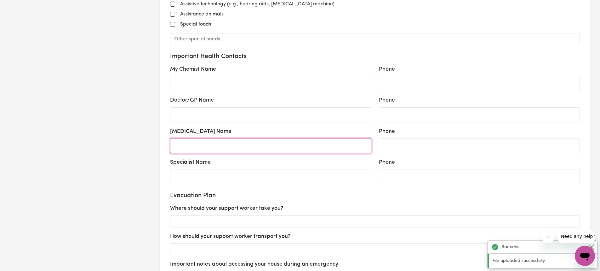
click at [273, 152] on input "[MEDICAL_DATA] Name" at bounding box center [270, 145] width 201 height 15
drag, startPoint x: 222, startPoint y: 143, endPoint x: 160, endPoint y: 146, distance: 61.8
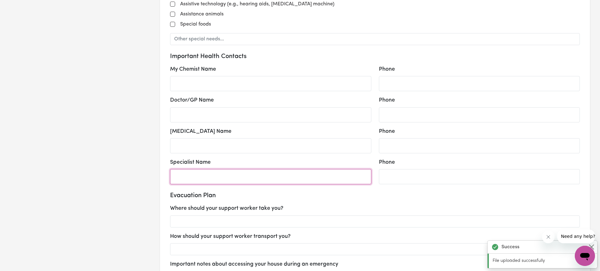
click at [192, 177] on input "Specialist Name" at bounding box center [270, 176] width 201 height 15
paste input "[PERSON_NAME]"
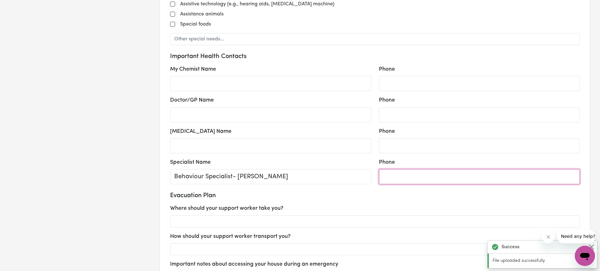
click at [415, 178] on input "Phone" at bounding box center [479, 176] width 201 height 15
paste input "0404 284 519"
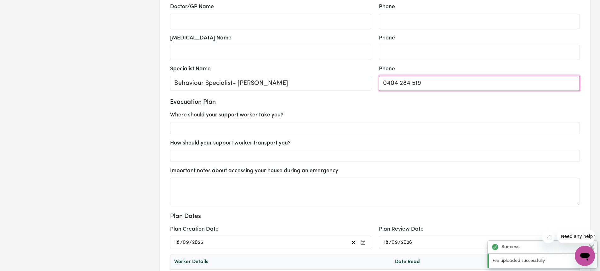
scroll to position [661, 0]
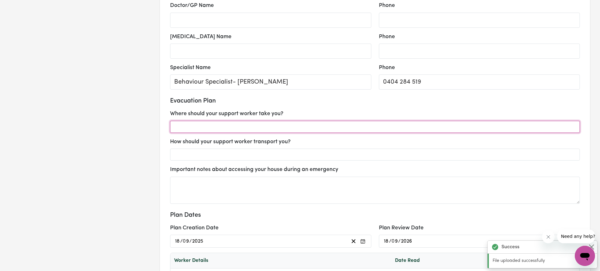
click at [245, 125] on input "text" at bounding box center [375, 127] width 410 height 12
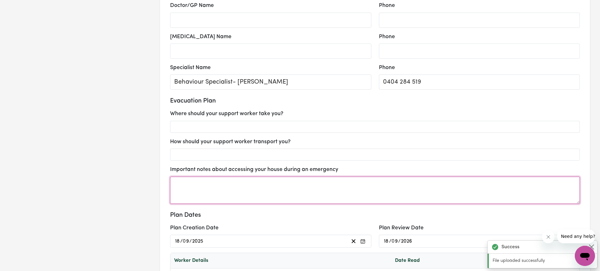
click at [219, 197] on textarea at bounding box center [375, 189] width 410 height 27
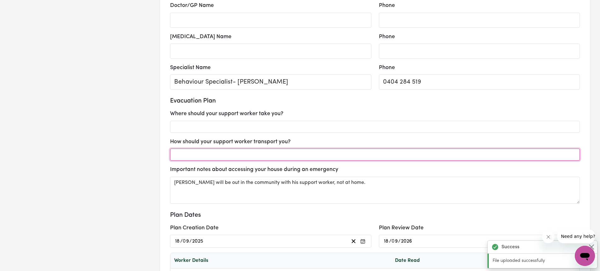
click at [223, 155] on input "text" at bounding box center [375, 154] width 410 height 12
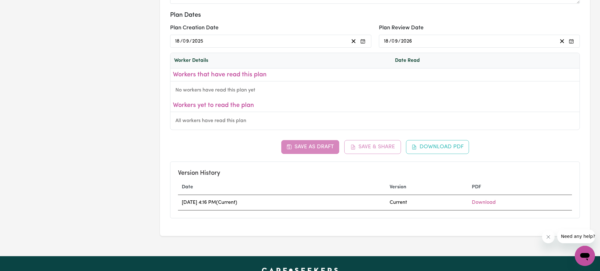
scroll to position [882, 0]
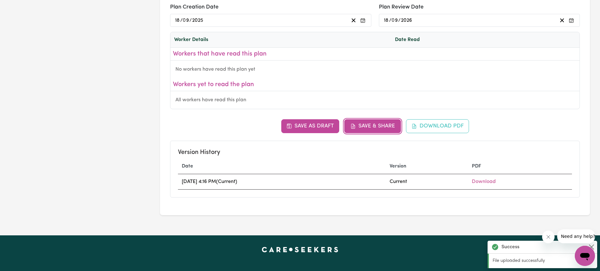
click at [370, 127] on button "Save & Share" at bounding box center [372, 126] width 57 height 14
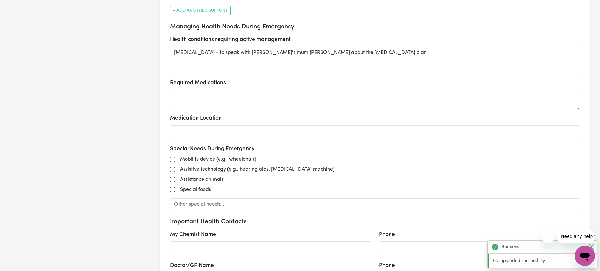
scroll to position [378, 0]
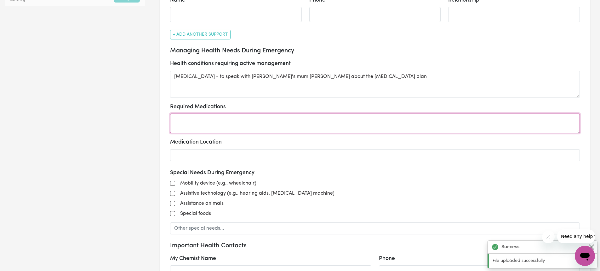
click at [253, 122] on textarea at bounding box center [375, 123] width 410 height 20
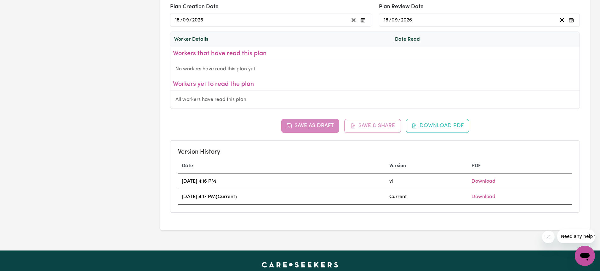
scroll to position [882, 0]
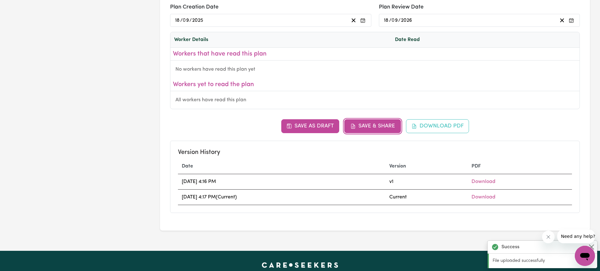
click at [366, 126] on button "Save & Share" at bounding box center [372, 126] width 57 height 14
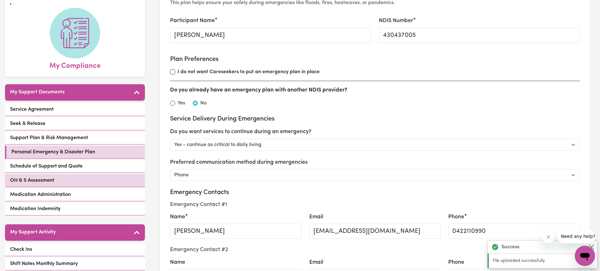
scroll to position [121, 0]
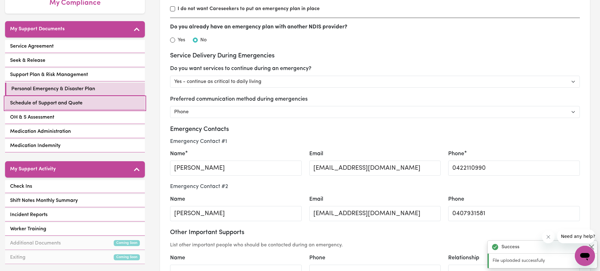
click at [51, 99] on span "Schedule of Support and Quote" at bounding box center [46, 103] width 72 height 8
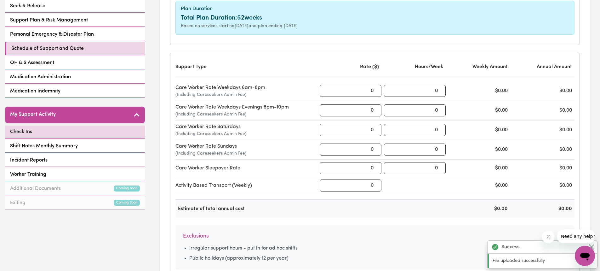
scroll to position [126, 0]
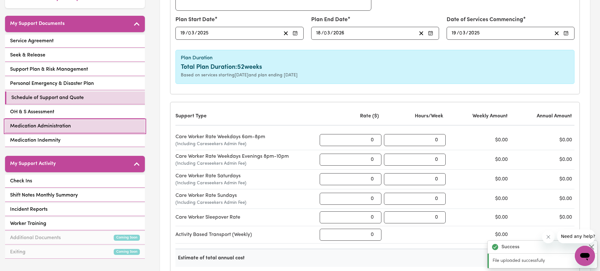
click at [57, 122] on span "Medication Administration" at bounding box center [40, 126] width 61 height 8
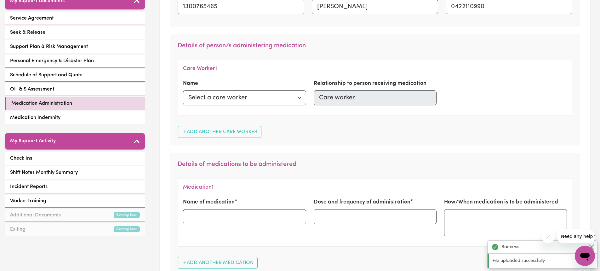
scroll to position [126, 0]
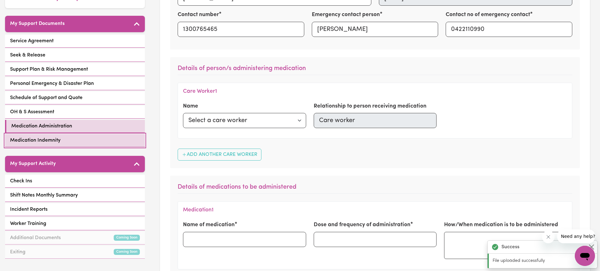
click at [50, 136] on span "Medication Indemnity" at bounding box center [35, 140] width 50 height 8
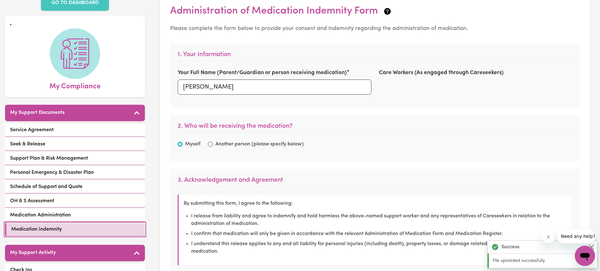
scroll to position [157, 0]
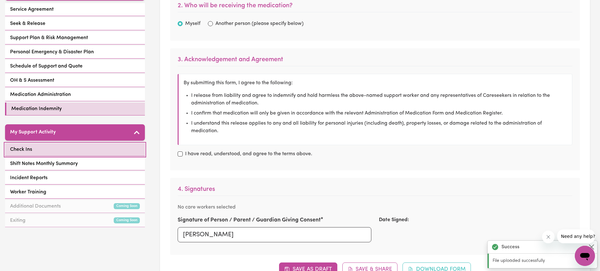
click at [49, 143] on link "Check Ins" at bounding box center [75, 149] width 140 height 13
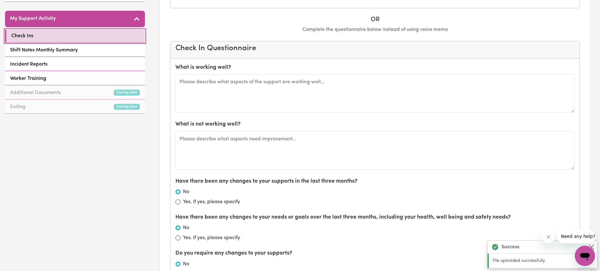
scroll to position [283, 0]
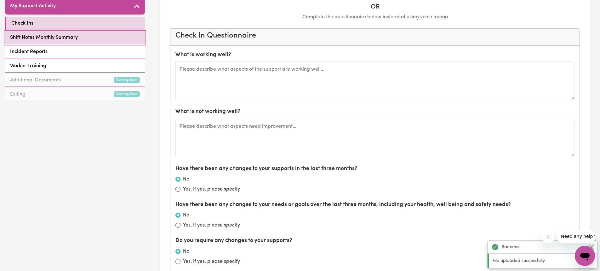
click at [34, 34] on span "Shift Notes Monthly Summary" at bounding box center [44, 38] width 68 height 8
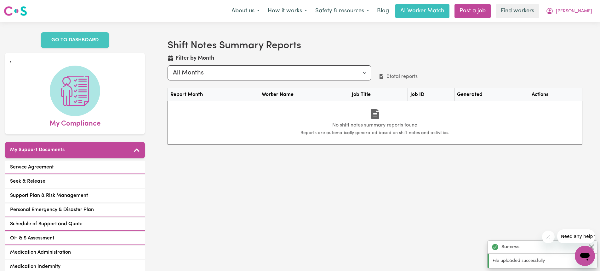
scroll to position [189, 0]
